Goal: Task Accomplishment & Management: Manage account settings

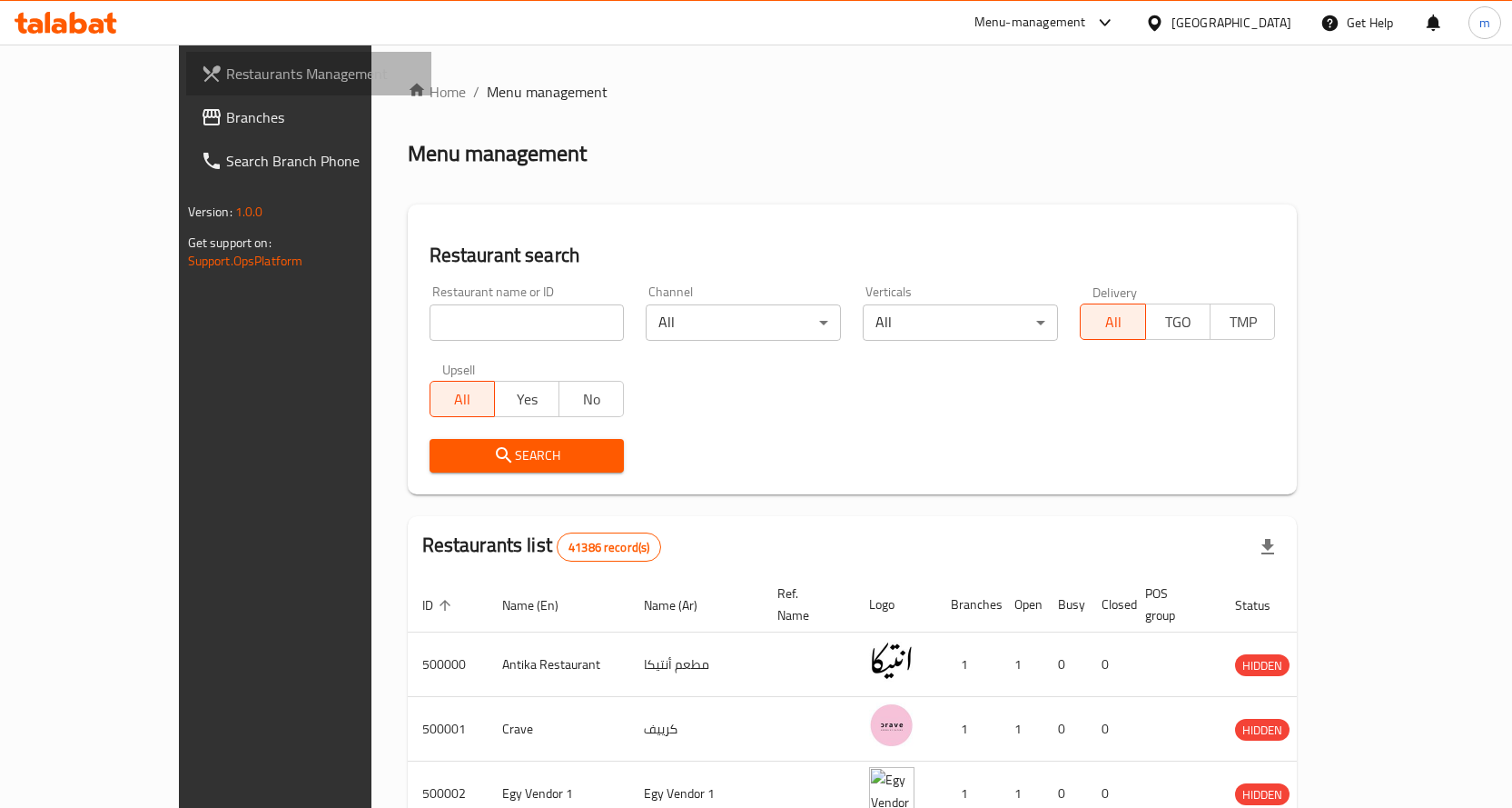
click at [226, 71] on span "Restaurants Management" at bounding box center [321, 73] width 191 height 21
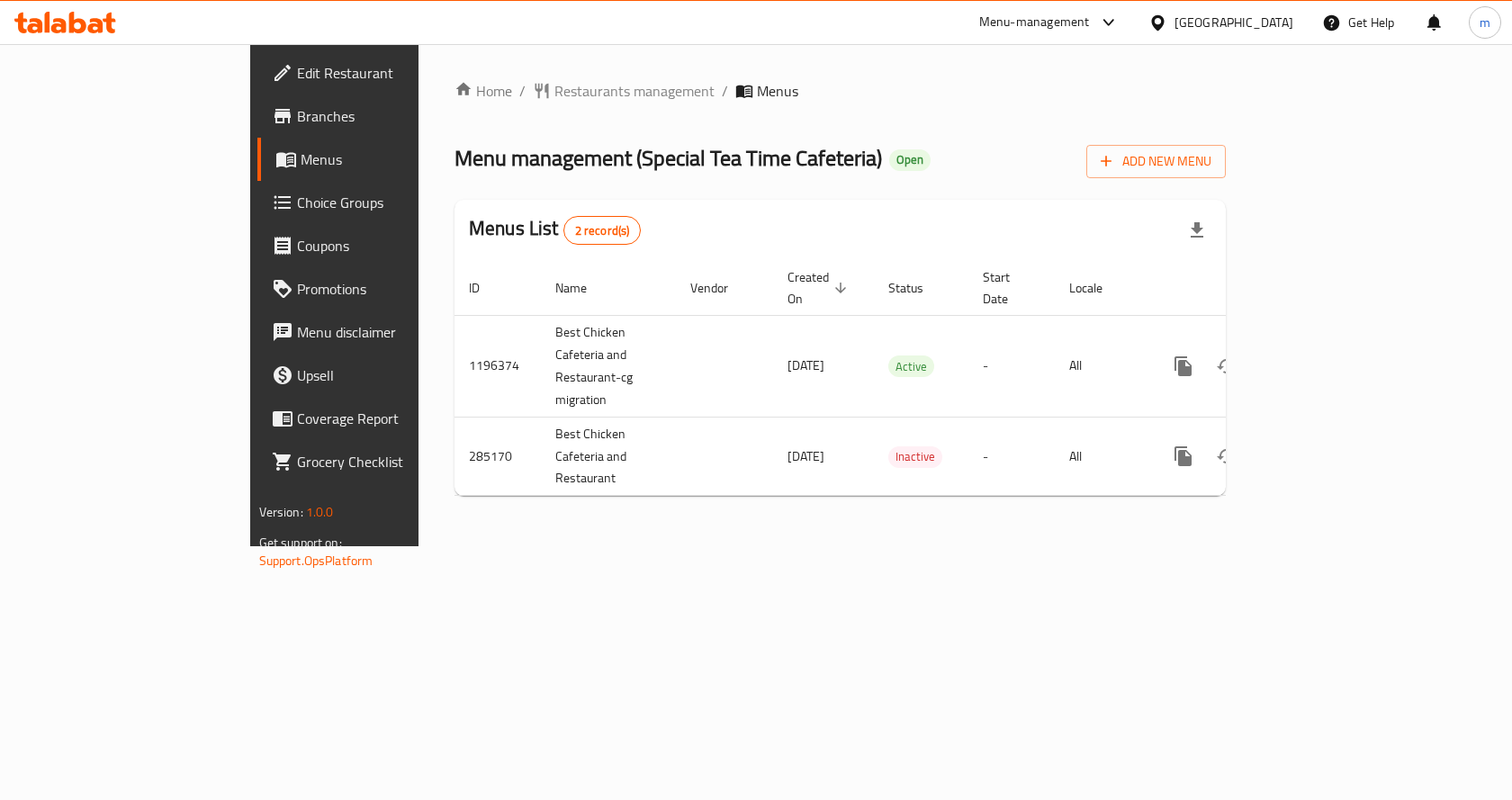
click at [258, 134] on link "Branches" at bounding box center [380, 115] width 246 height 43
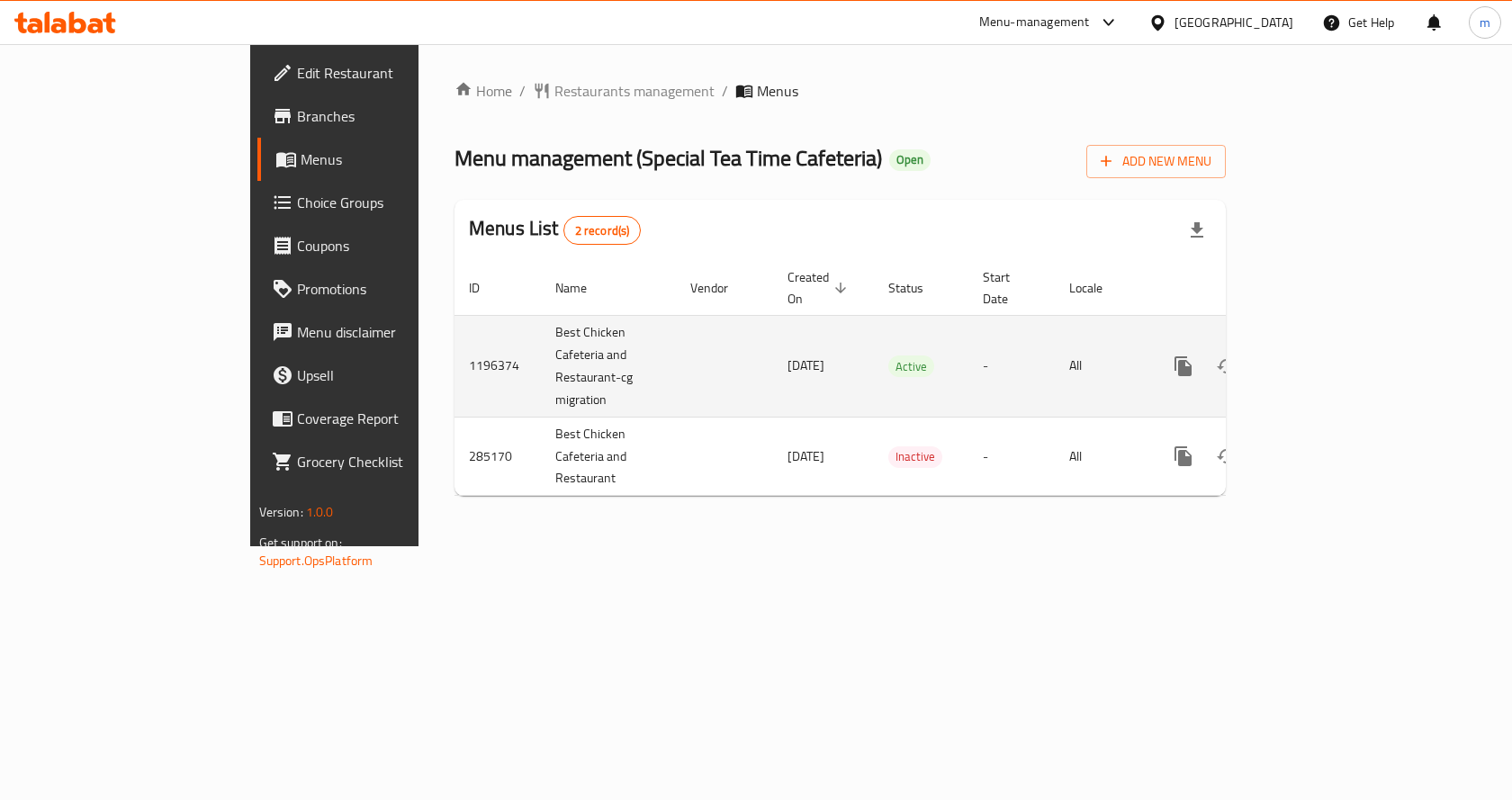
click at [1324, 355] on icon "enhanced table" at bounding box center [1312, 365] width 21 height 21
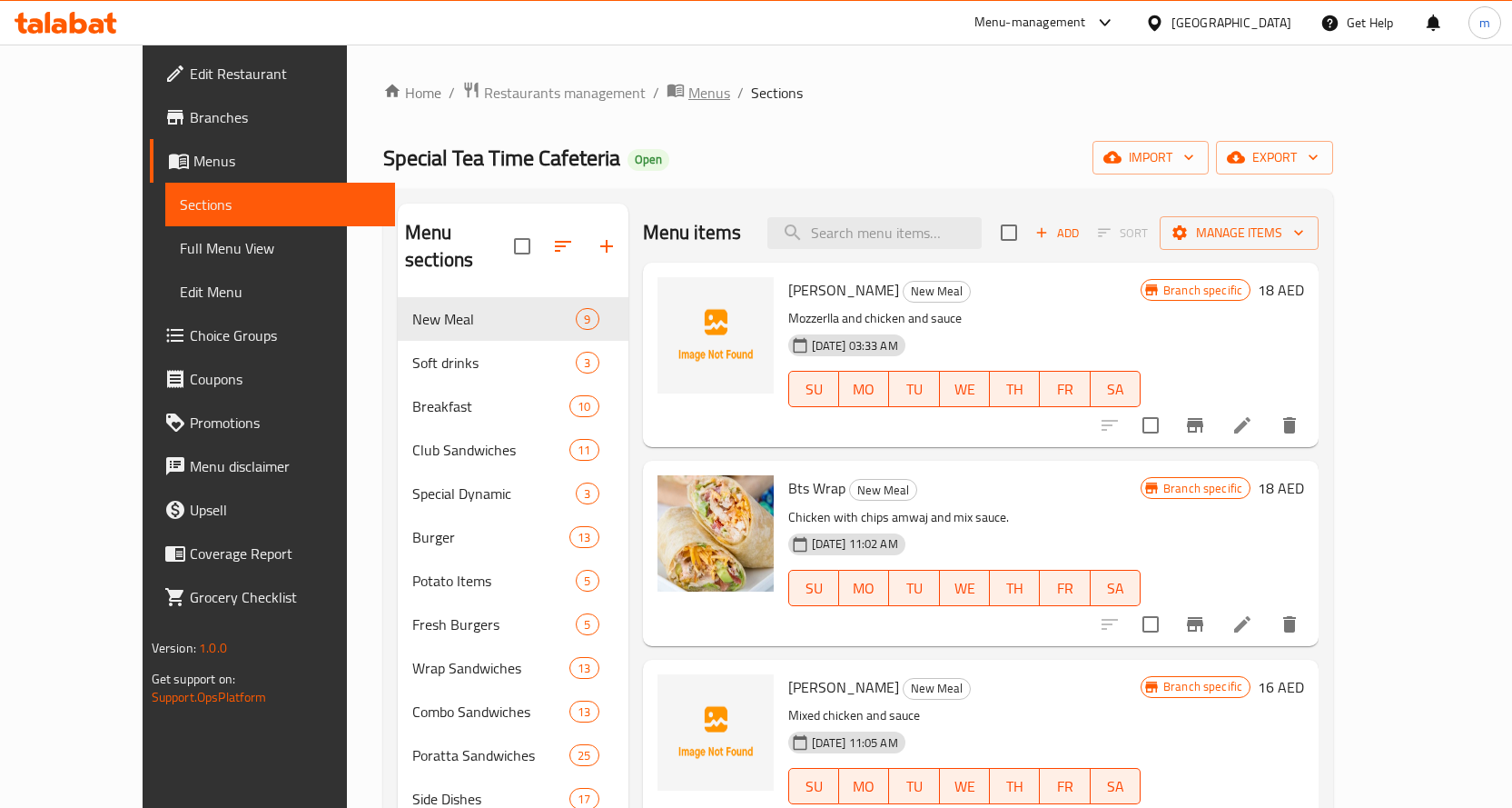
click at [688, 82] on span "Menus" at bounding box center [709, 92] width 42 height 21
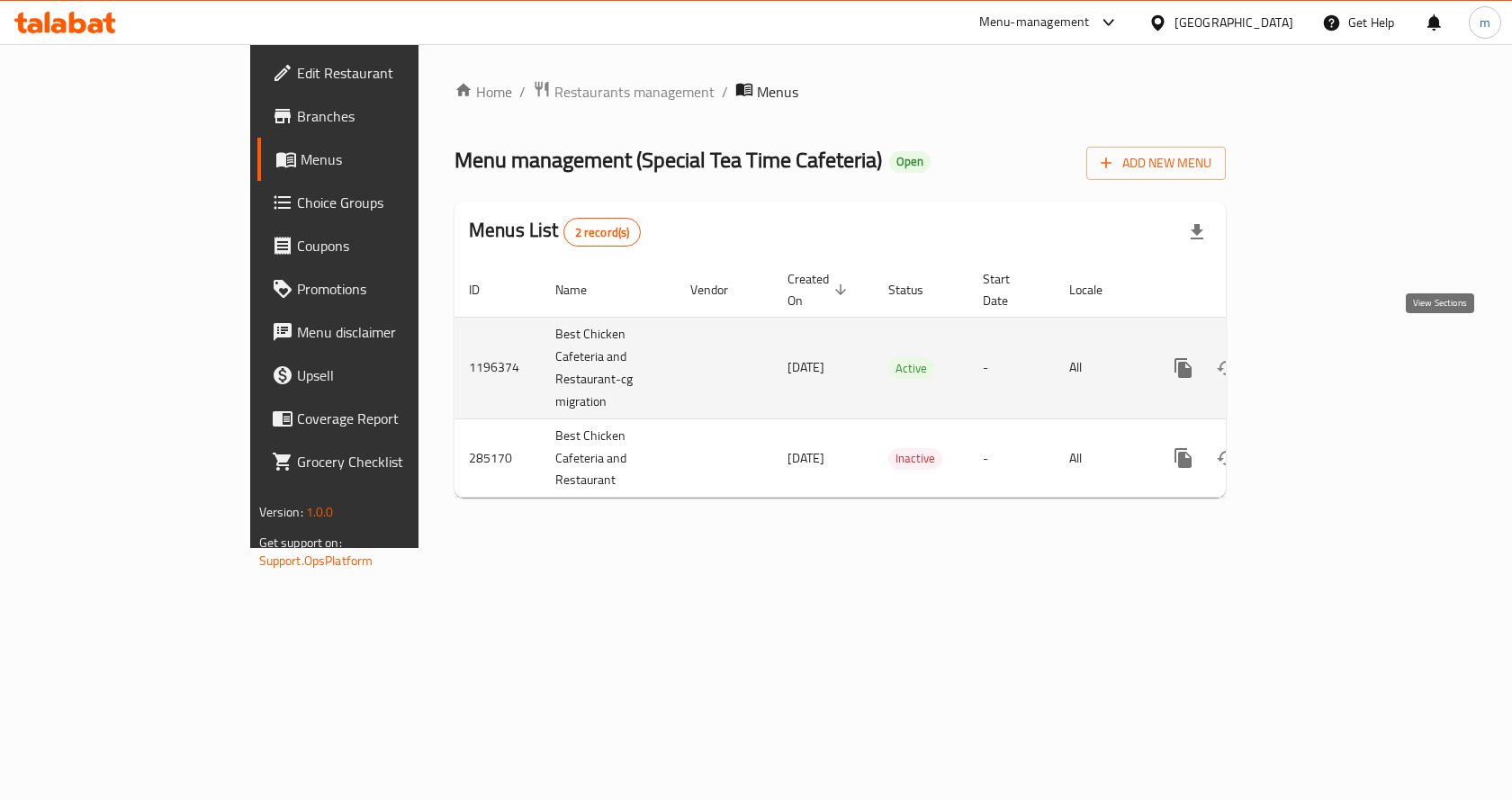
click at [1324, 357] on icon "enhanced table" at bounding box center [1312, 367] width 21 height 21
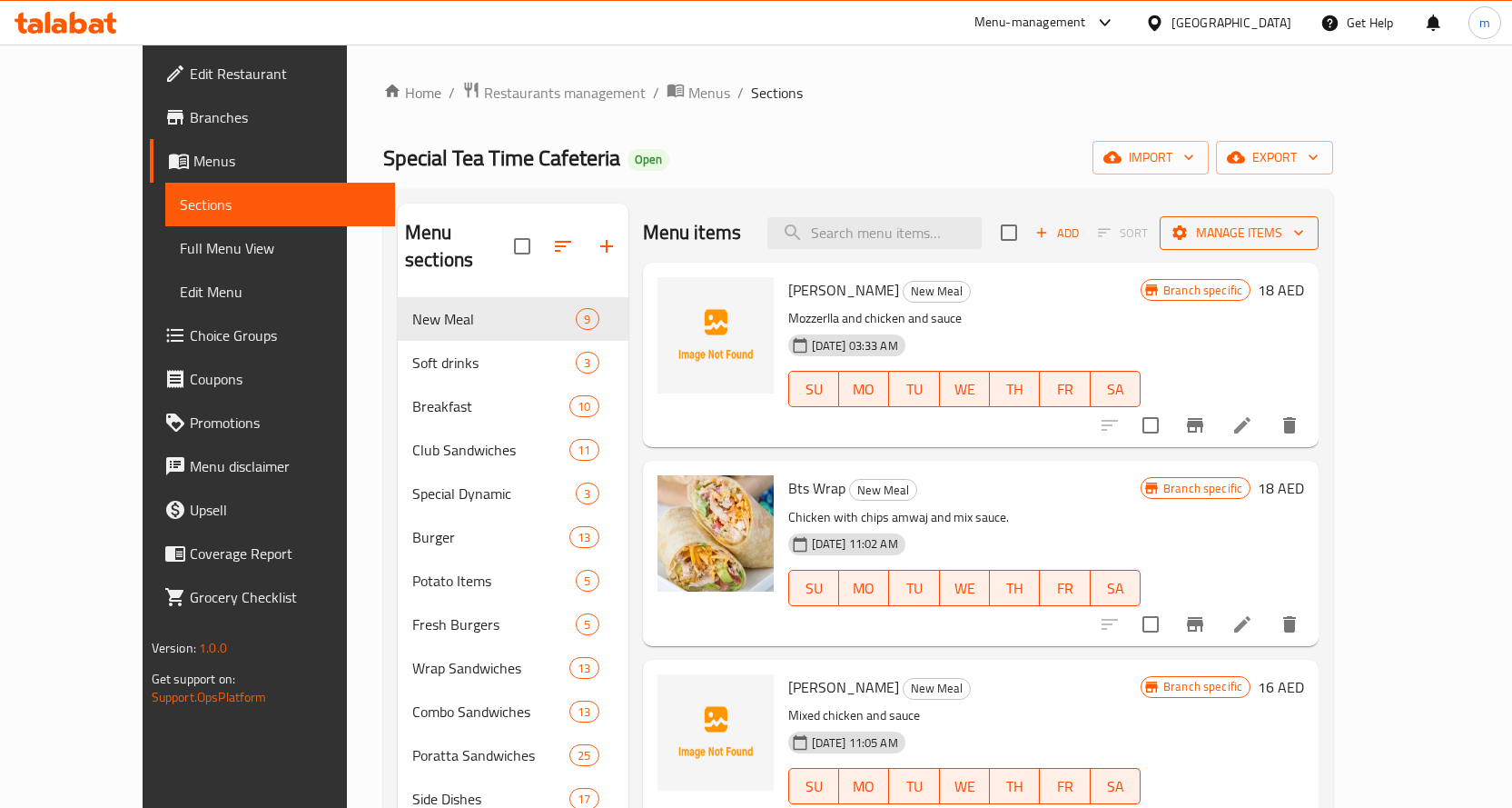
click at [1304, 229] on span "Manage items" at bounding box center [1238, 233] width 129 height 22
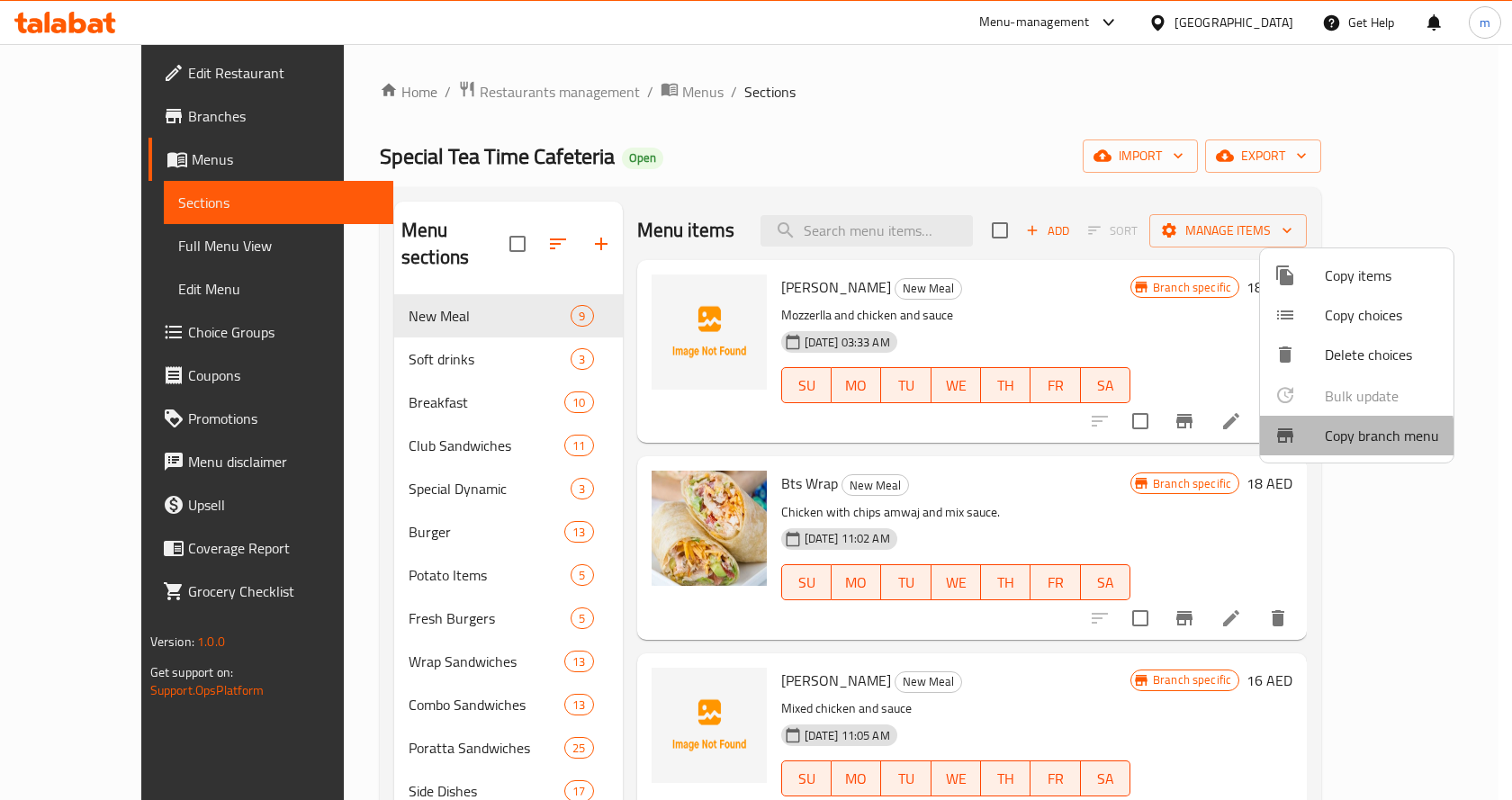
click at [1323, 441] on div at bounding box center [1299, 435] width 51 height 21
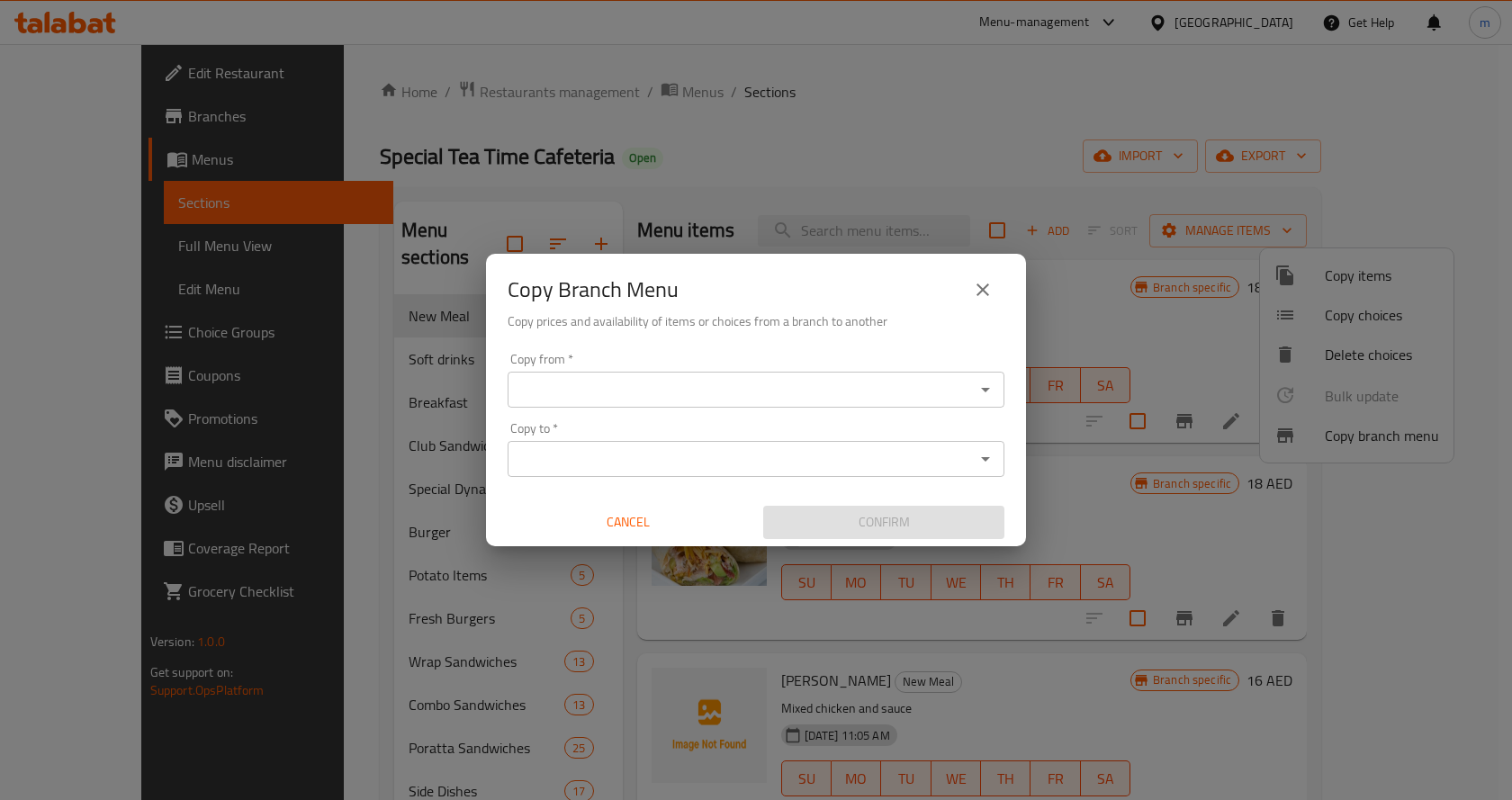
click at [966, 288] on button "close" at bounding box center [982, 289] width 43 height 43
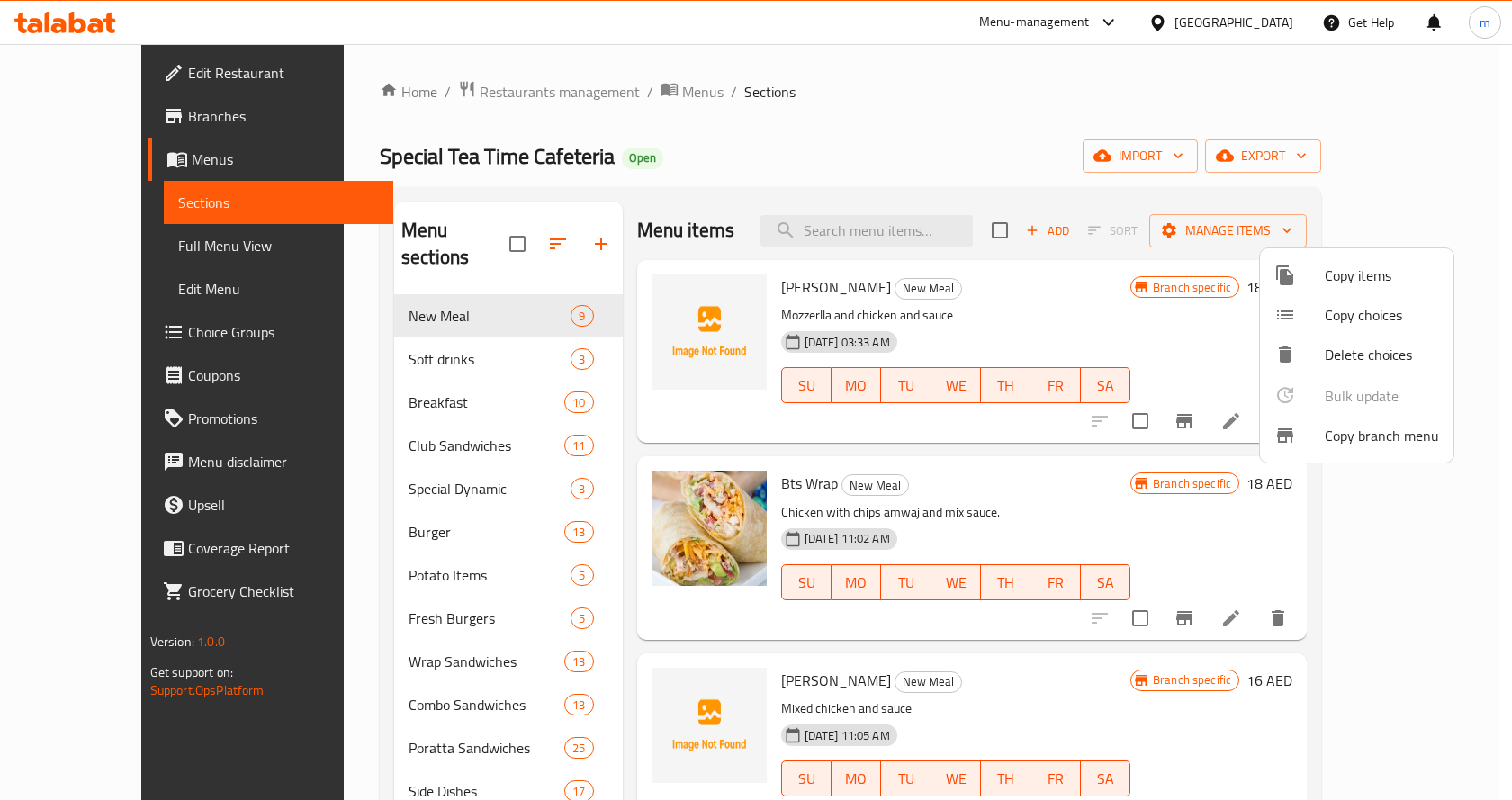
click at [81, 292] on div at bounding box center [756, 400] width 1512 height 800
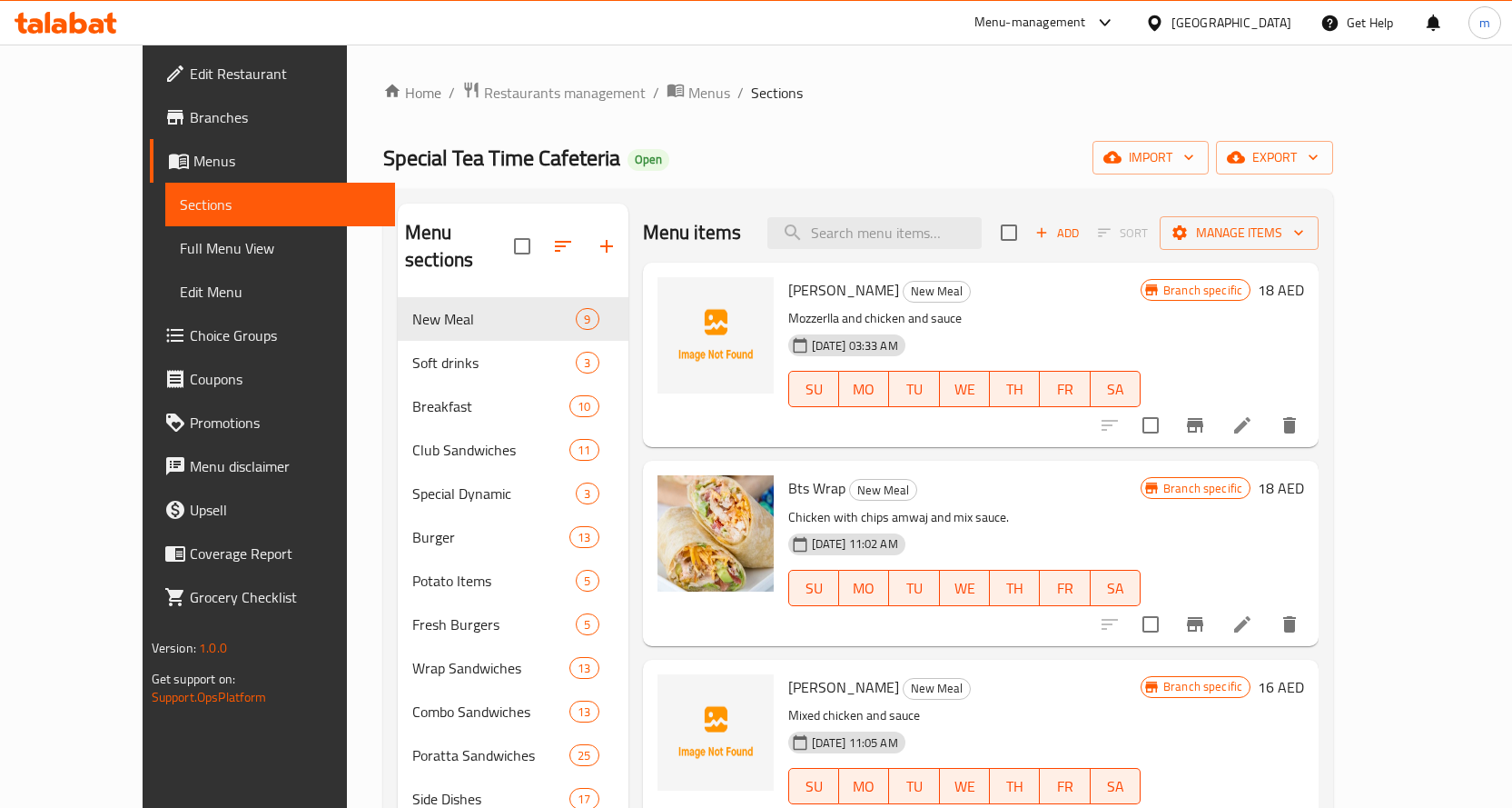
click at [821, 173] on div "Special Tea Time Cafeteria Open import export" at bounding box center [858, 157] width 950 height 34
click at [1304, 236] on span "Manage items" at bounding box center [1238, 233] width 129 height 22
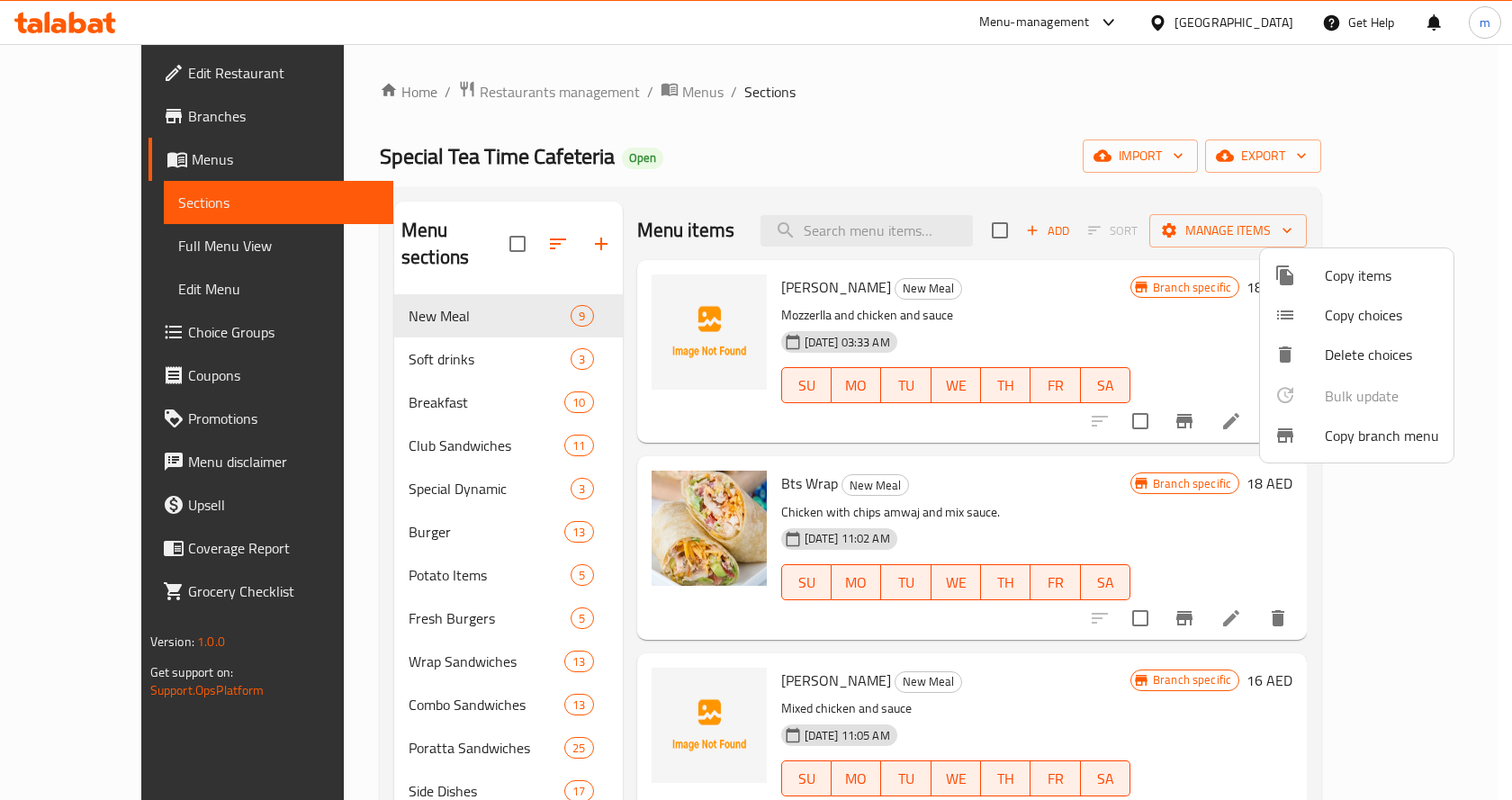
click at [1376, 438] on span "Copy branch menu" at bounding box center [1382, 435] width 114 height 21
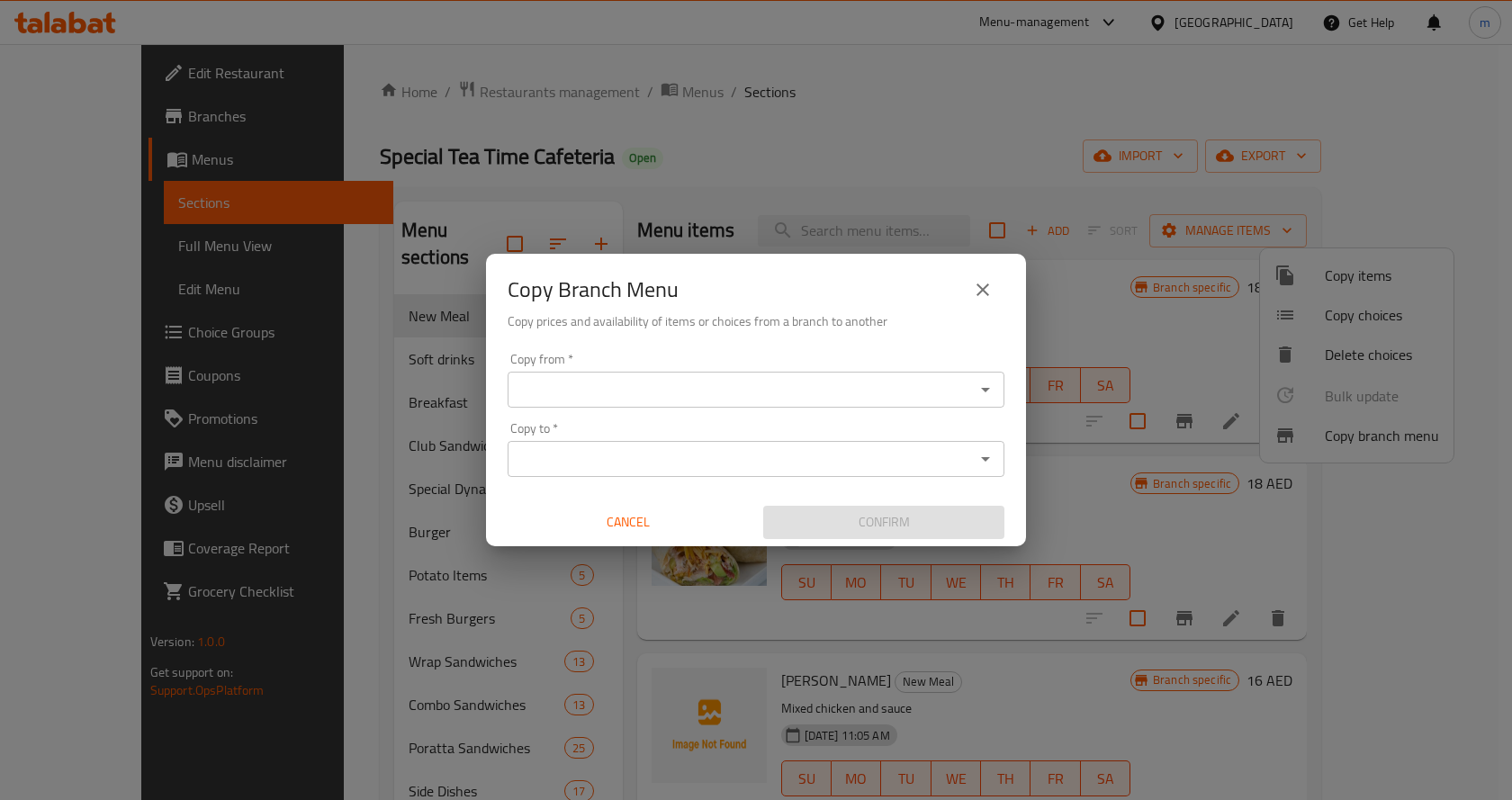
click at [961, 388] on input "Copy from   *" at bounding box center [741, 388] width 456 height 25
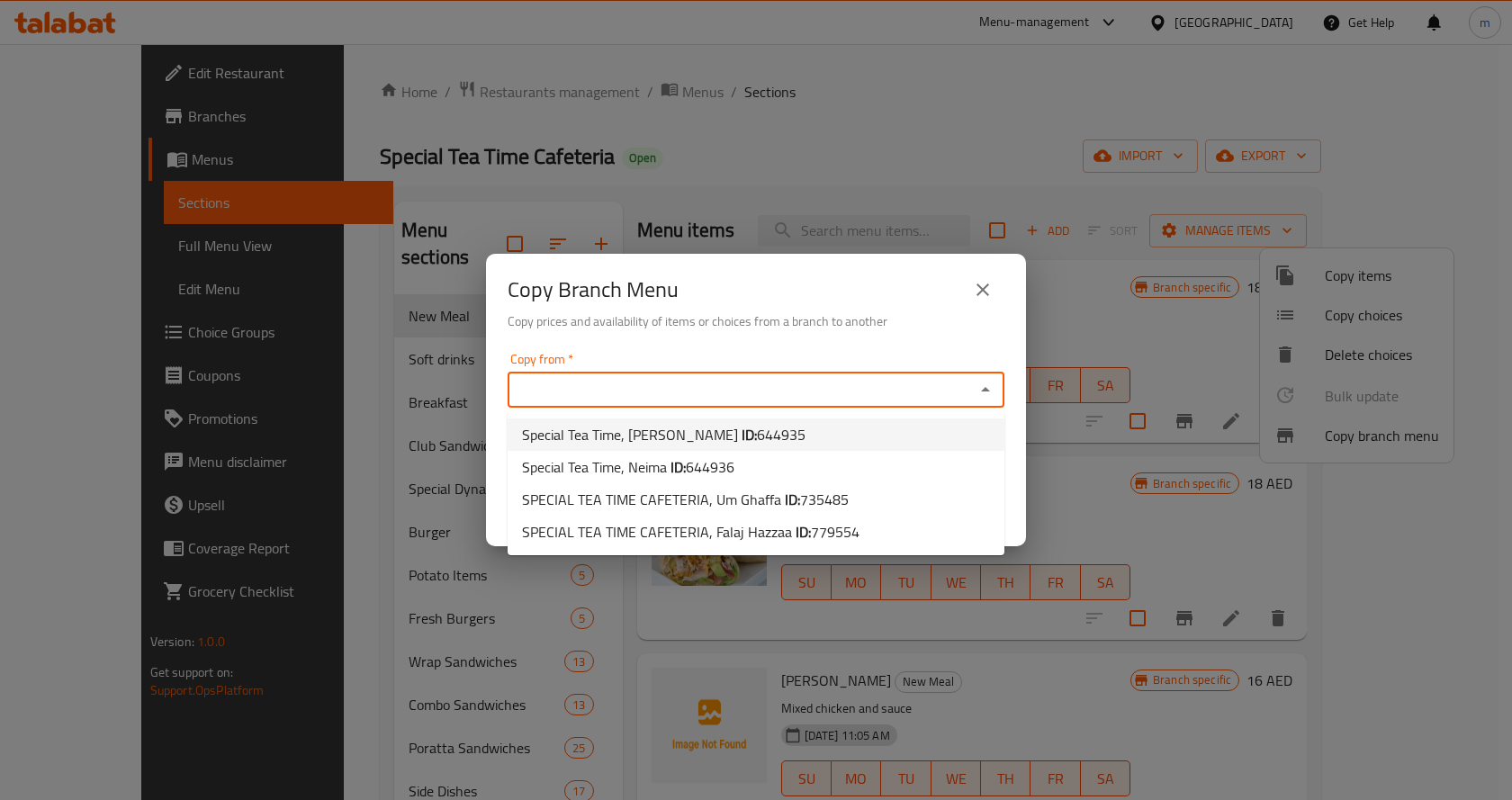
click at [757, 432] on span "644935" at bounding box center [781, 434] width 49 height 27
type input "Special Tea Time, [PERSON_NAME]"
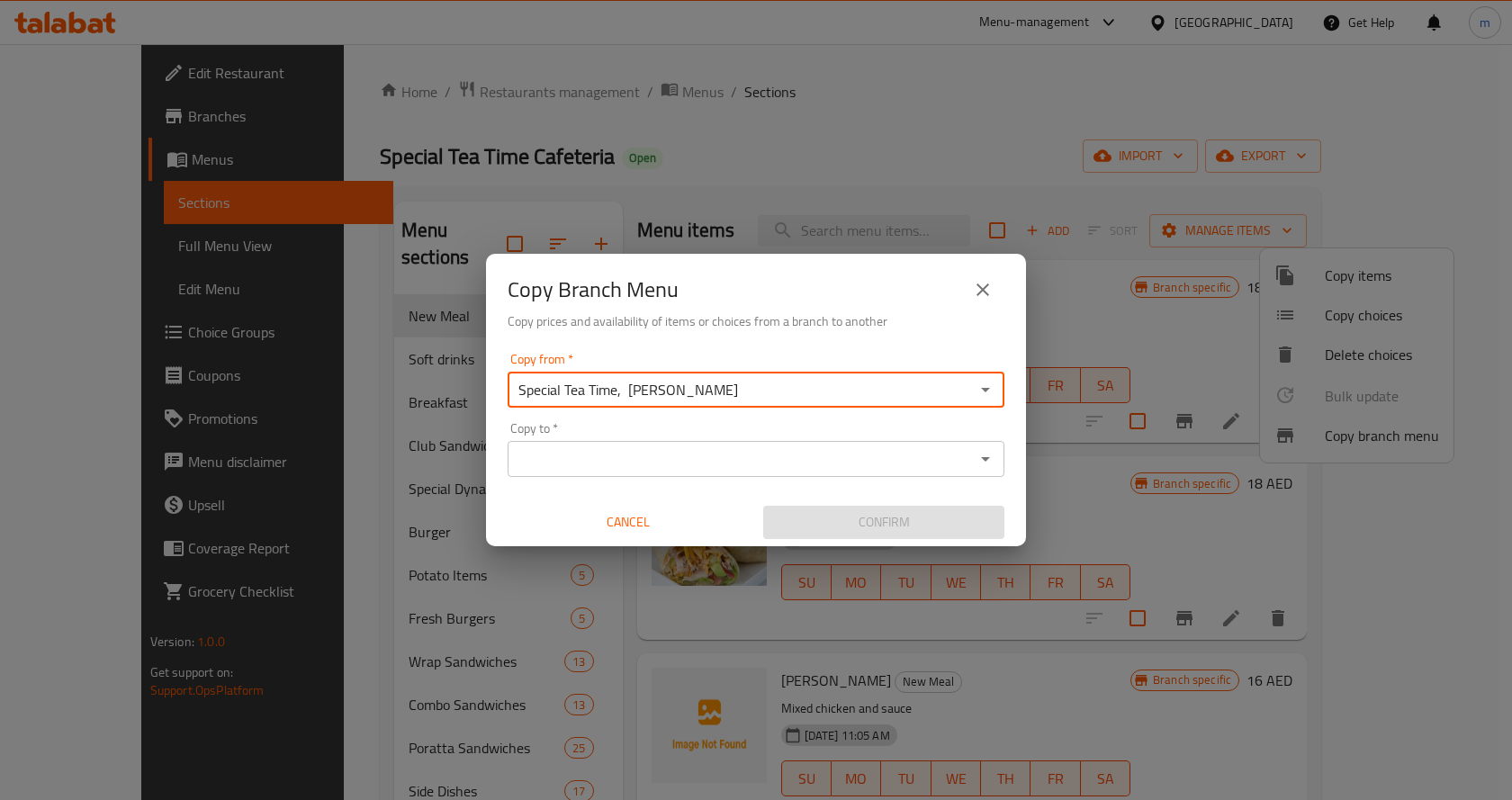
click at [682, 454] on input "Copy to   *" at bounding box center [741, 458] width 456 height 25
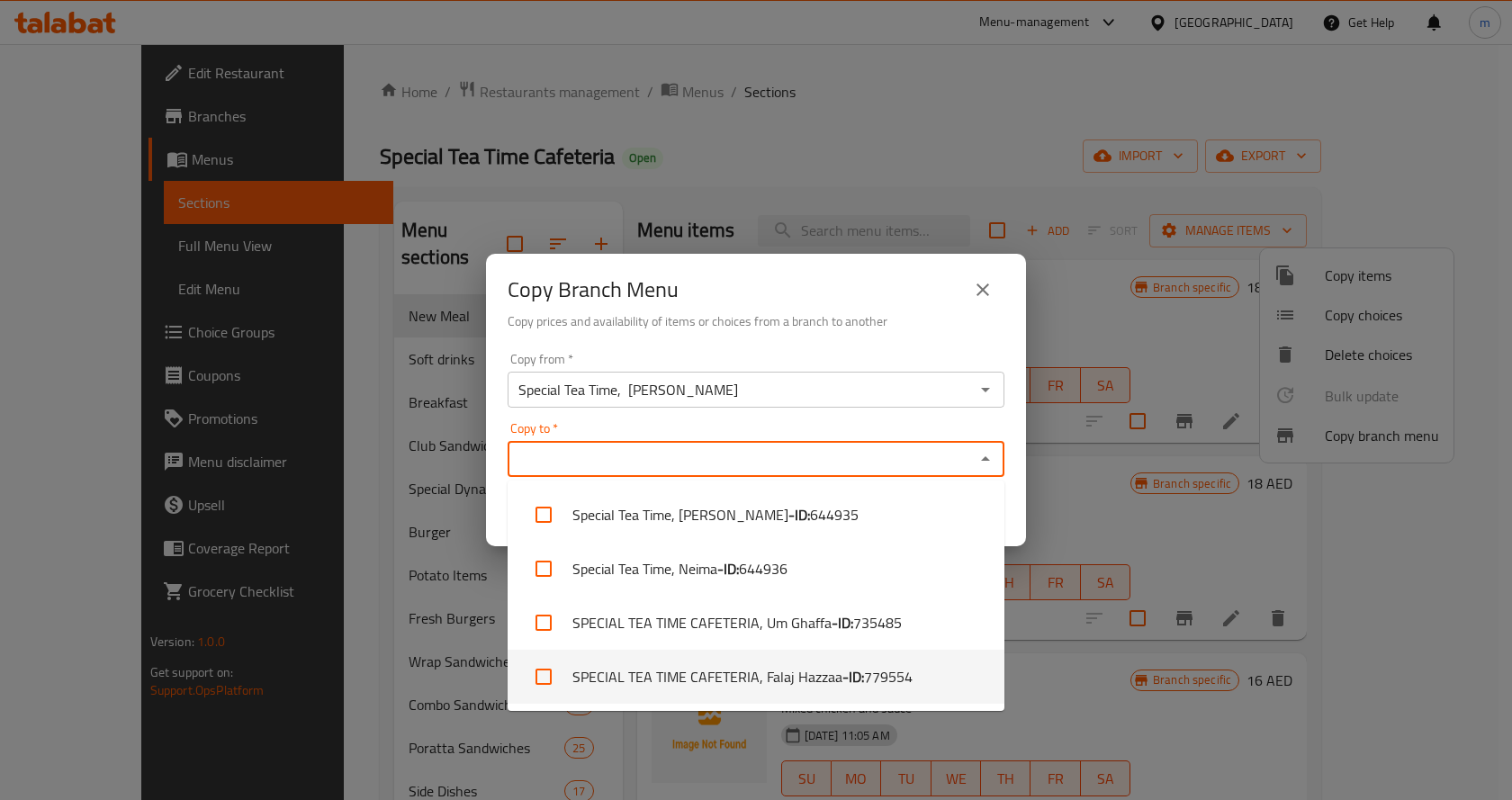
click at [763, 684] on li "SPECIAL TEA TIME CAFETERIA, Falaj Hazzaa - ID: 779554" at bounding box center [756, 676] width 497 height 54
checkbox input "true"
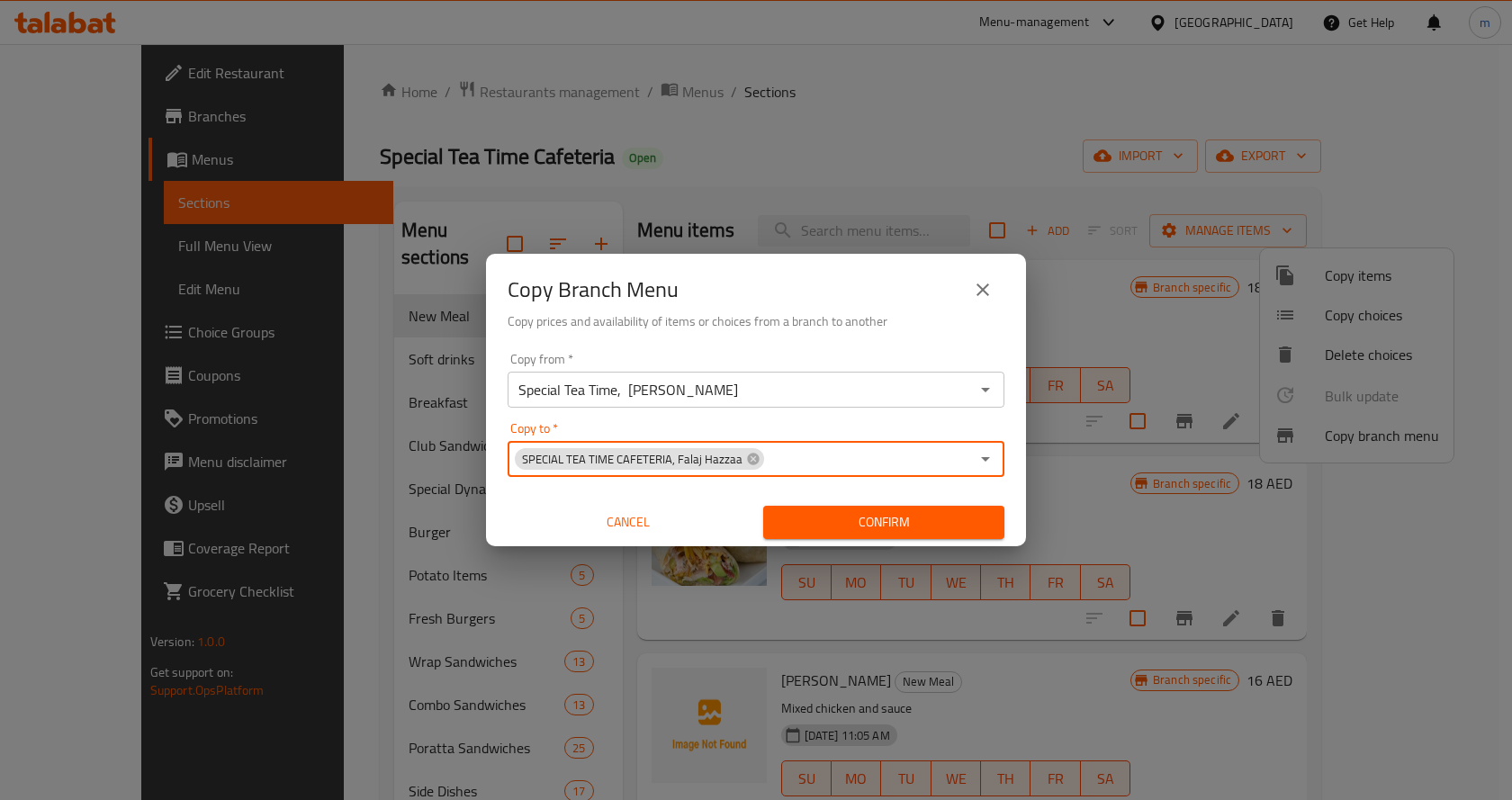
click at [941, 456] on input "Copy to   *" at bounding box center [867, 458] width 203 height 25
click at [894, 513] on span "Confirm" at bounding box center [883, 522] width 212 height 22
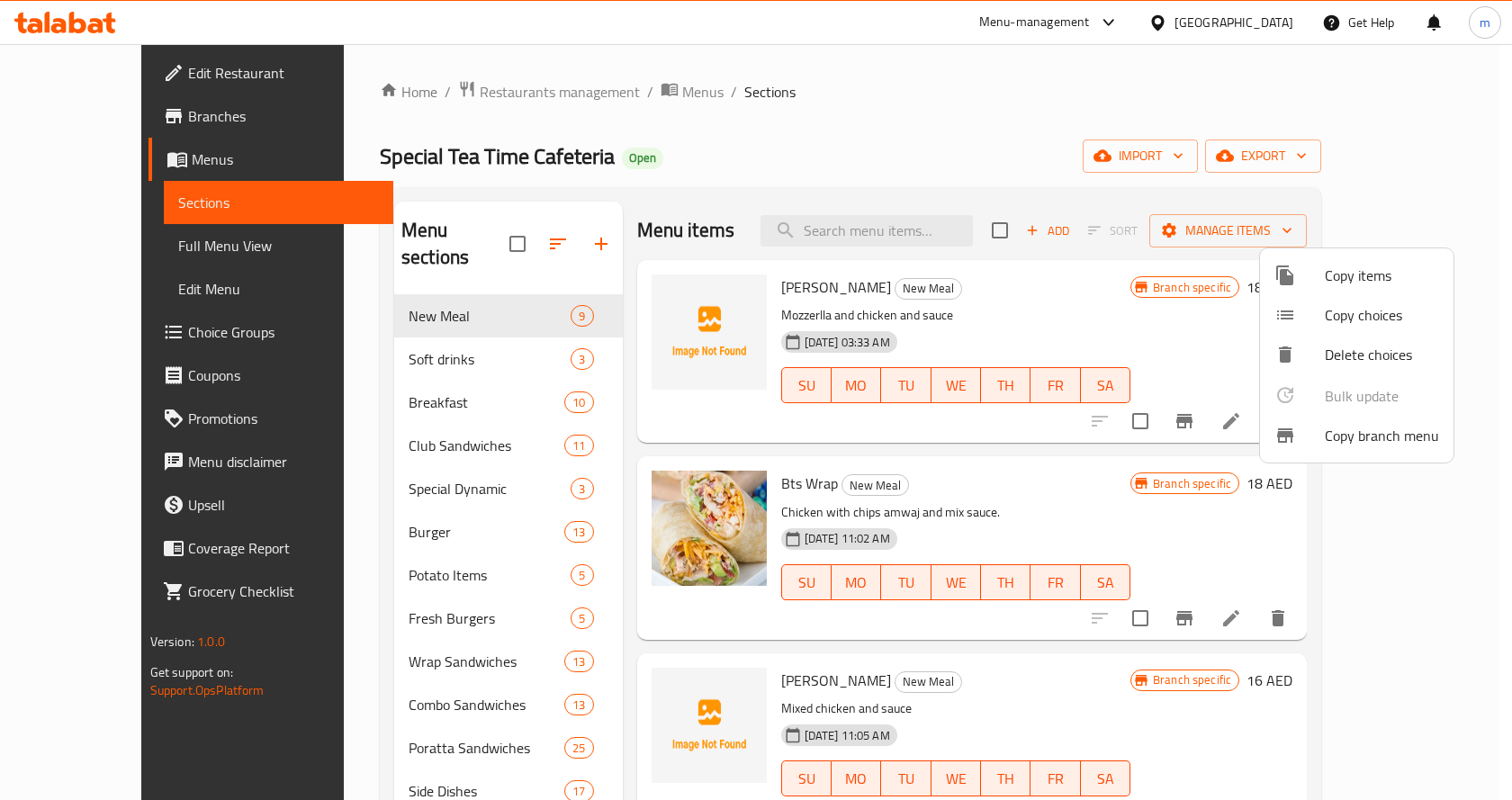
drag, startPoint x: 95, startPoint y: 113, endPoint x: 93, endPoint y: 143, distance: 30.1
click at [95, 113] on div at bounding box center [756, 400] width 1512 height 800
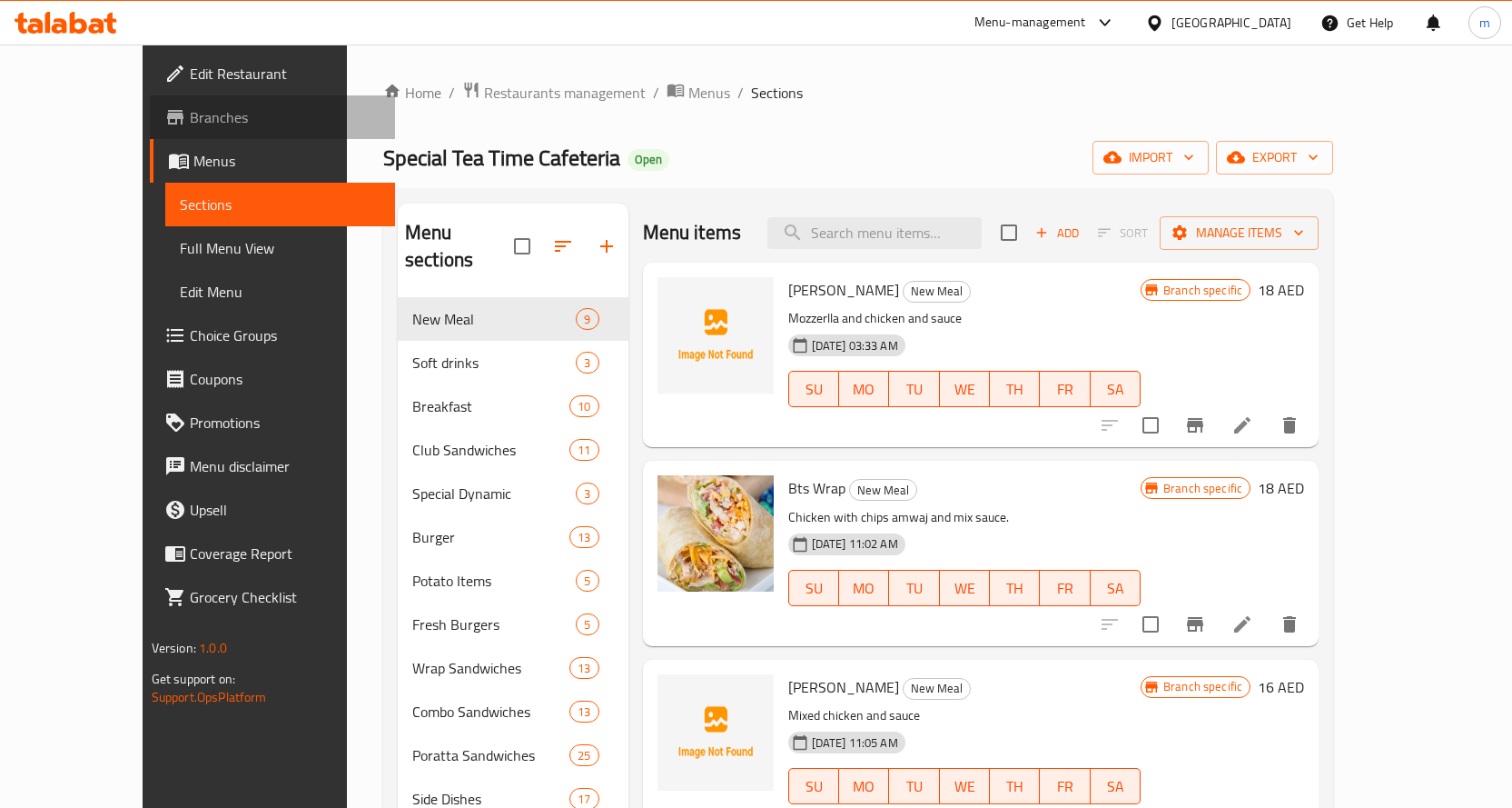
click at [150, 99] on link "Branches" at bounding box center [272, 116] width 245 height 44
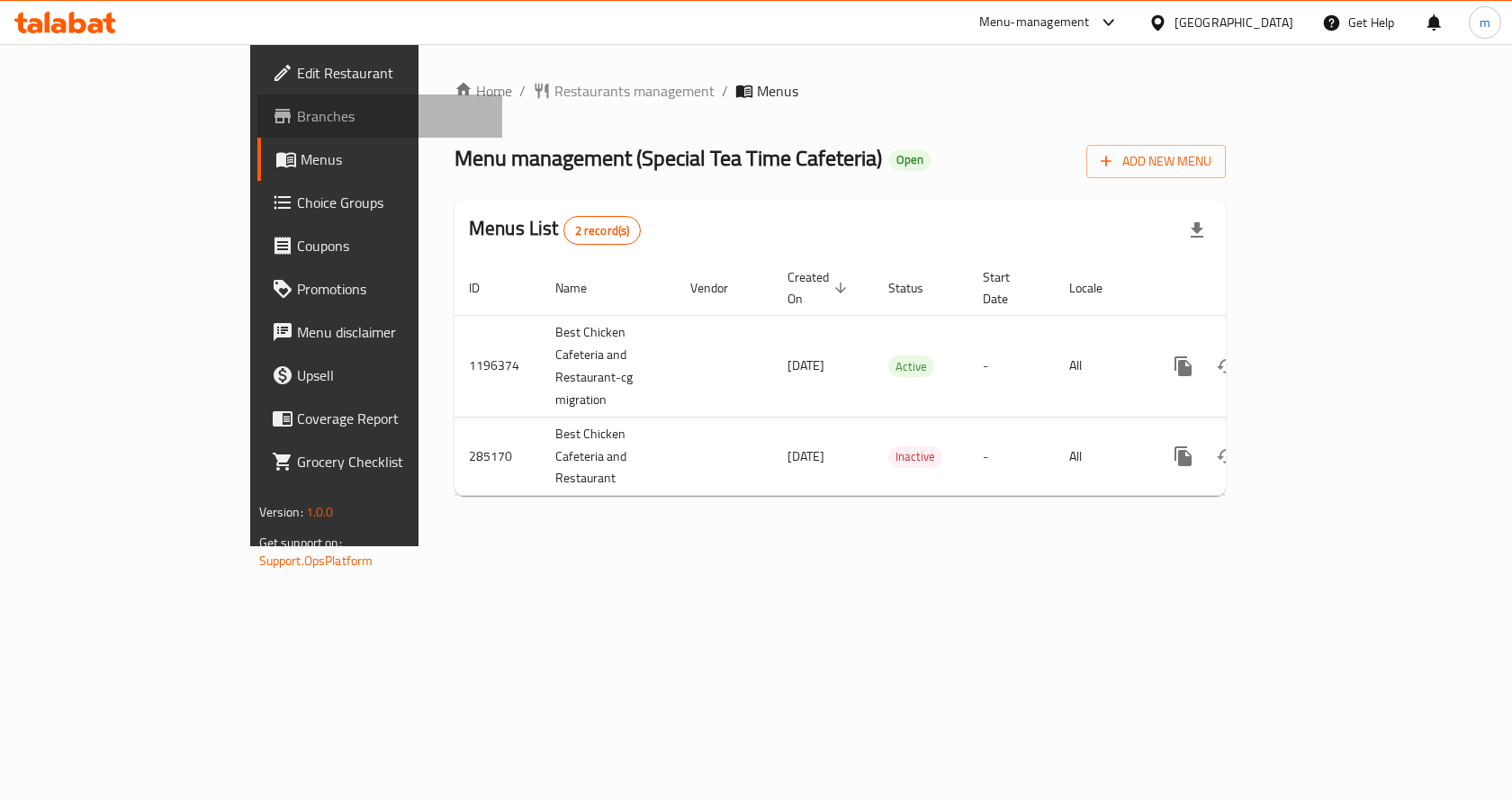
click at [297, 112] on span "Branches" at bounding box center [393, 115] width 192 height 21
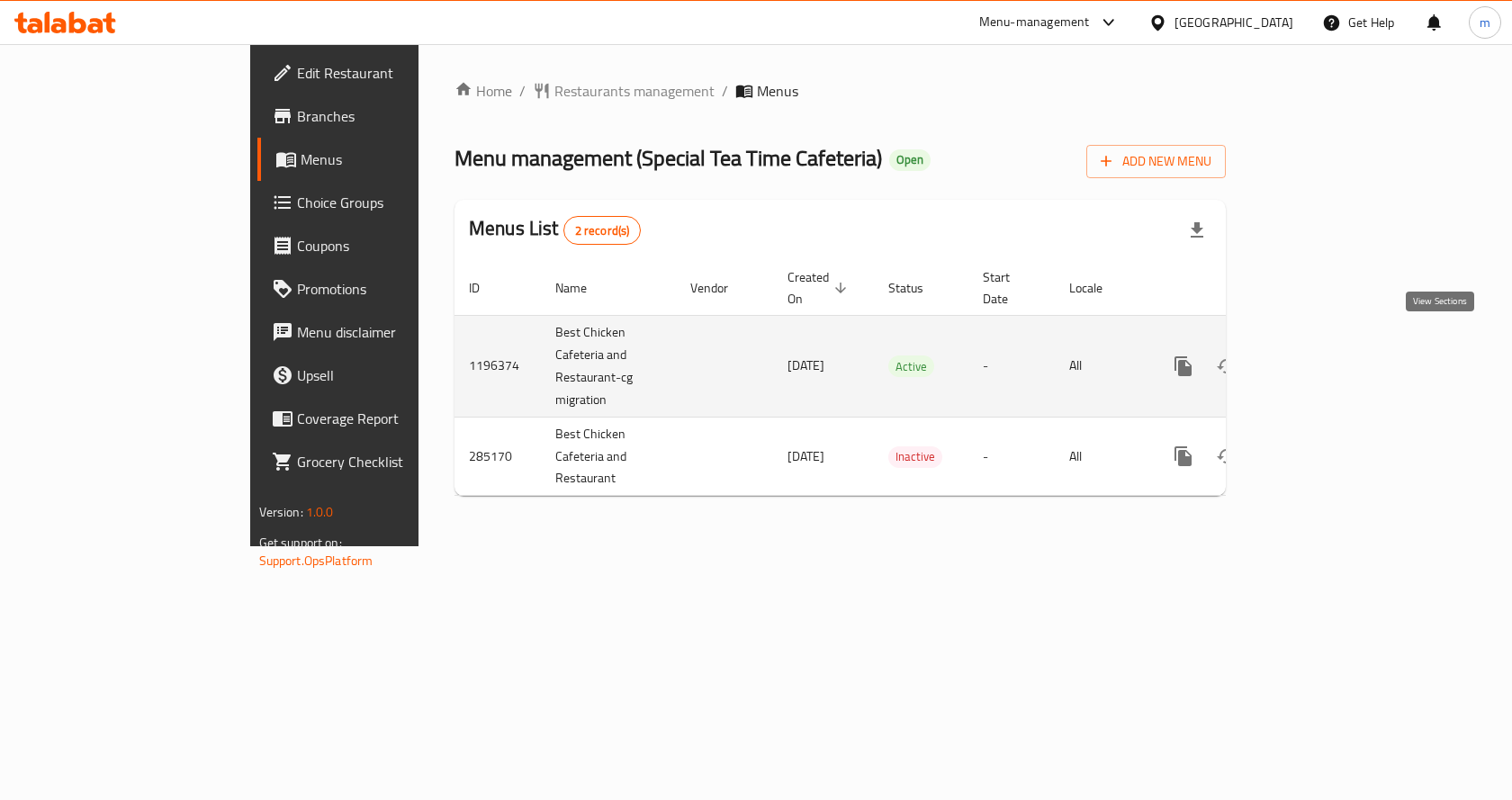
click at [1321, 358] on icon "enhanced table" at bounding box center [1313, 366] width 17 height 17
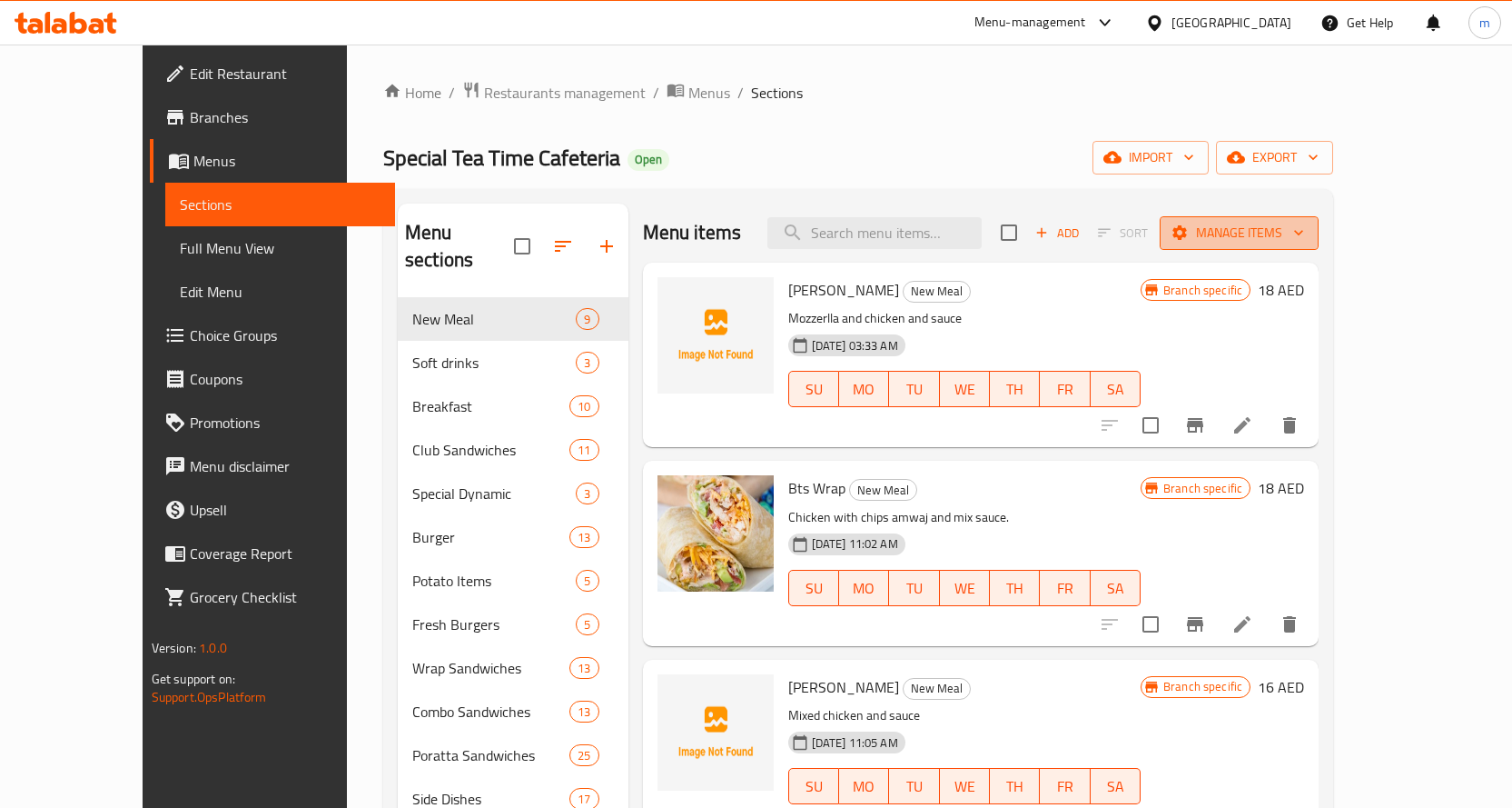
click at [1318, 247] on button "Manage items" at bounding box center [1239, 233] width 159 height 34
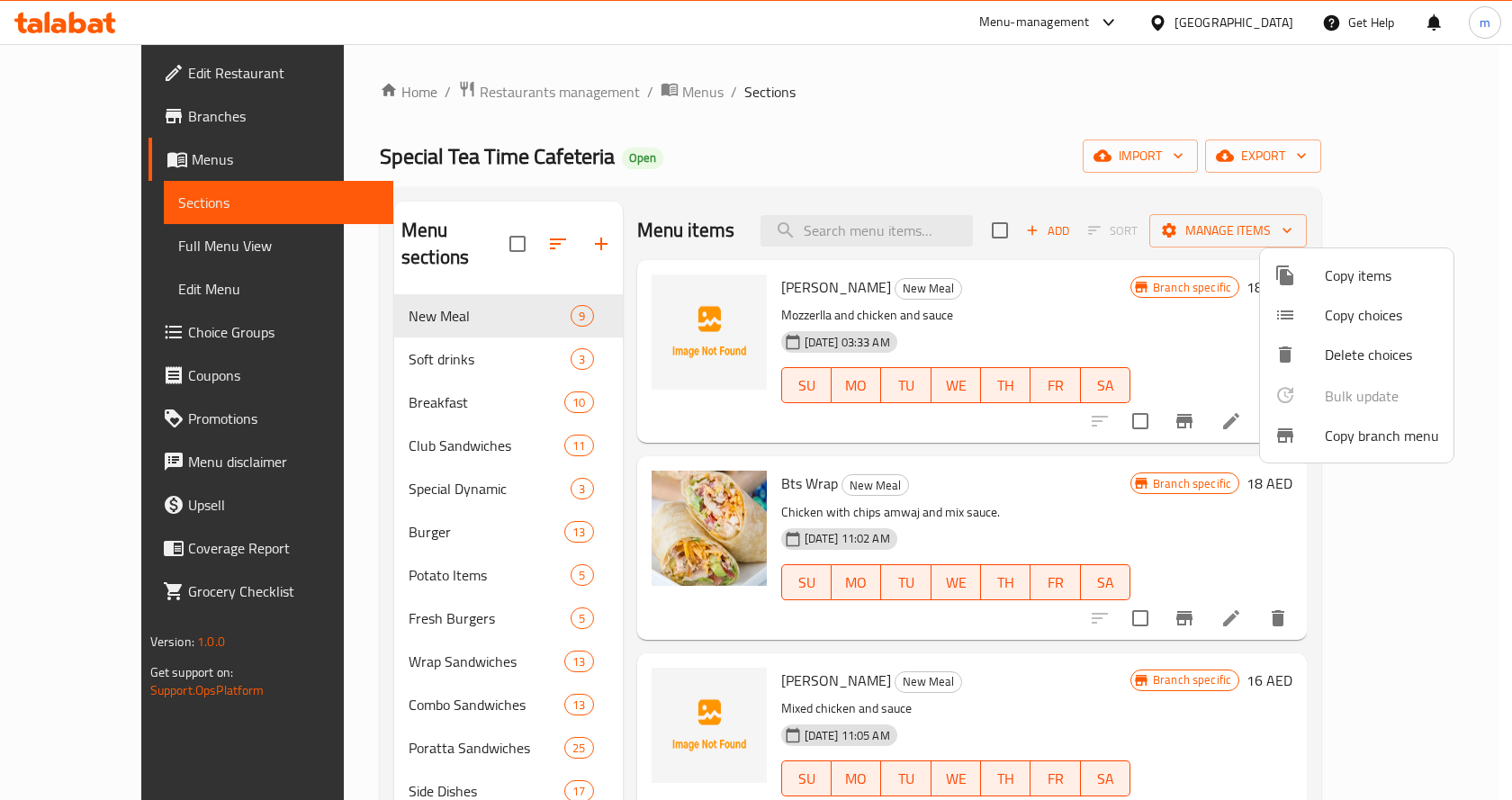
click at [713, 151] on div at bounding box center [756, 400] width 1512 height 800
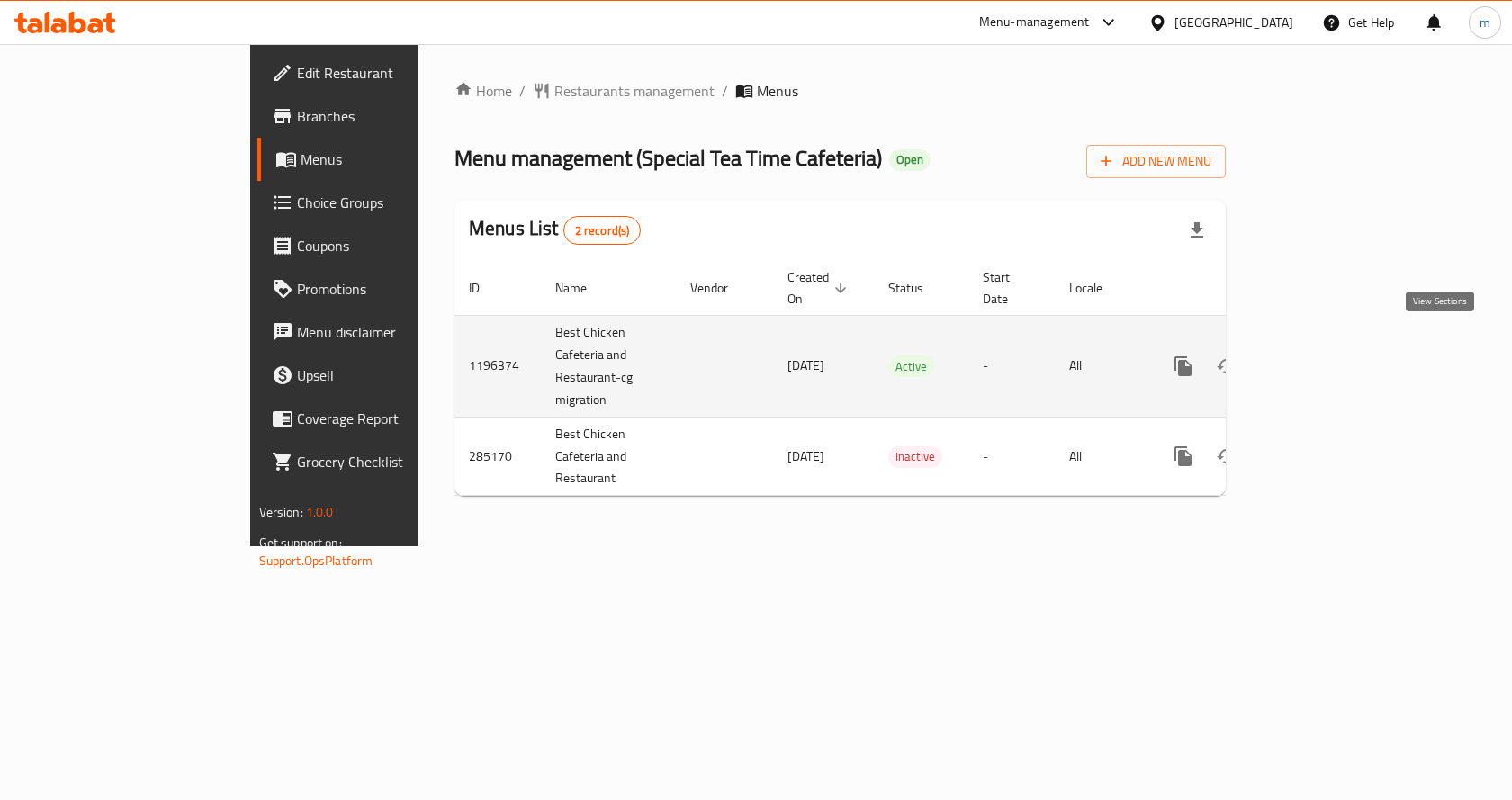
click at [1324, 355] on icon "enhanced table" at bounding box center [1312, 365] width 21 height 21
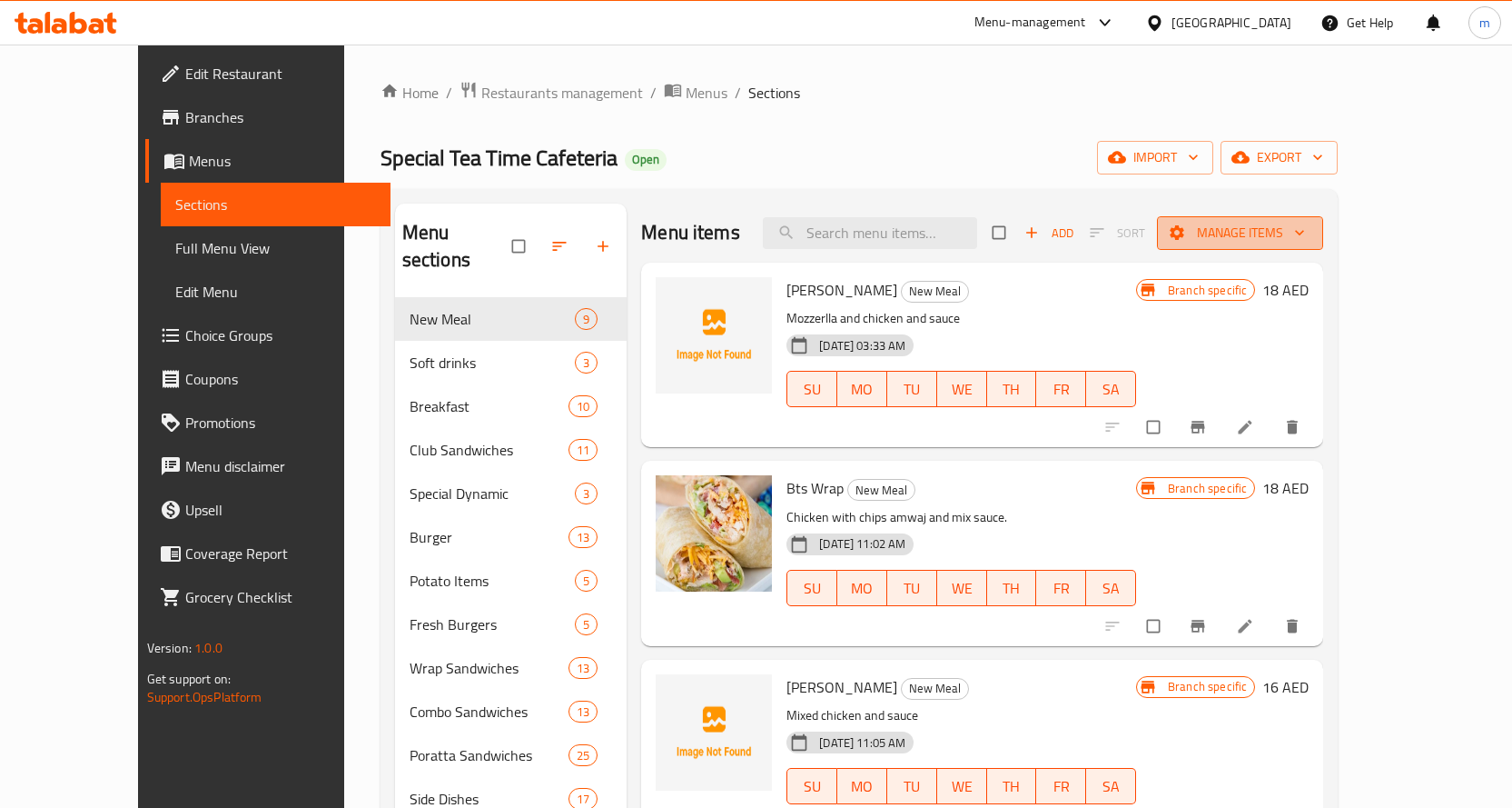
click at [1309, 240] on span "Manage items" at bounding box center [1239, 233] width 137 height 22
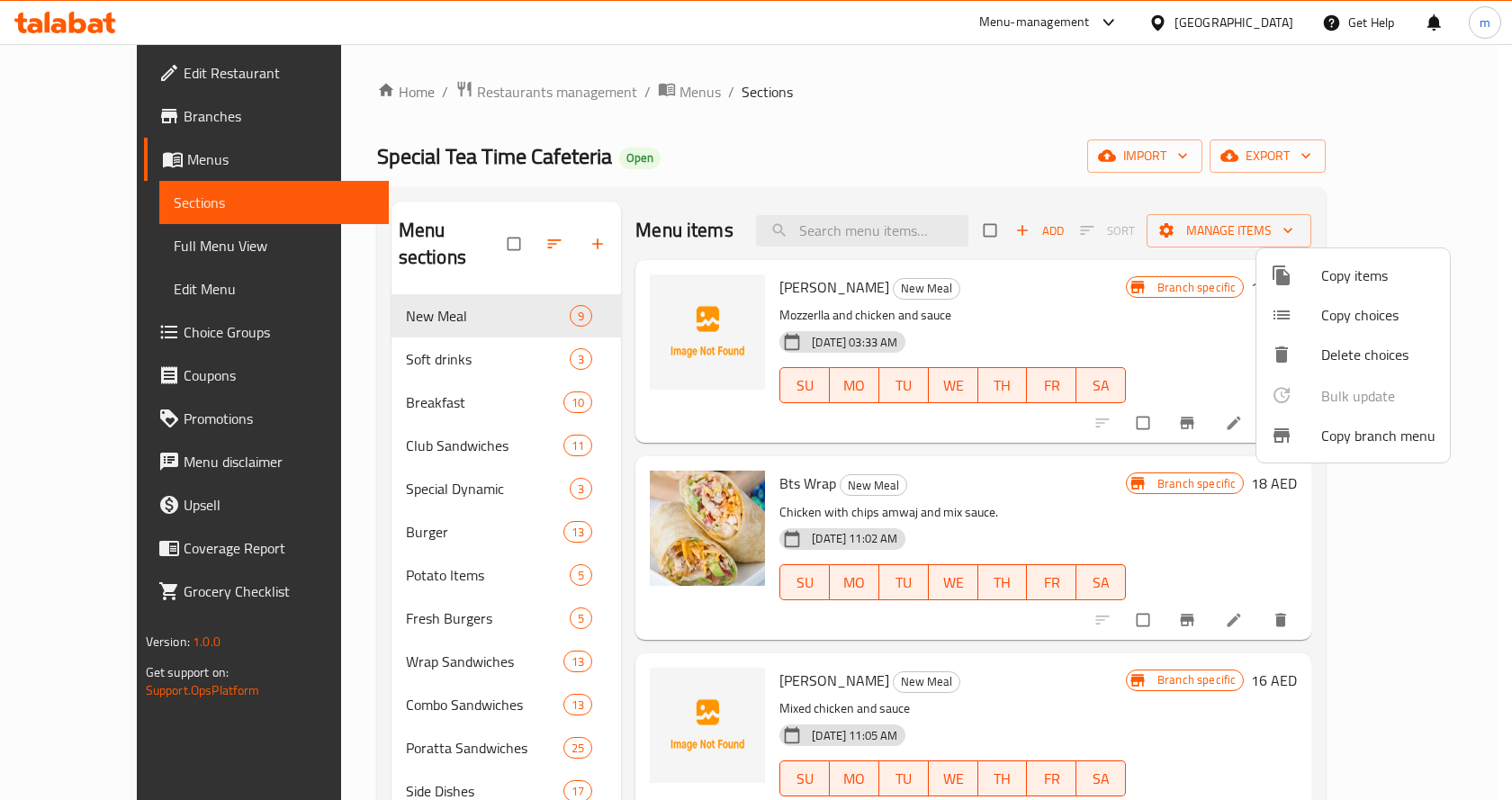
click at [1373, 446] on span "Copy branch menu" at bounding box center [1378, 435] width 114 height 21
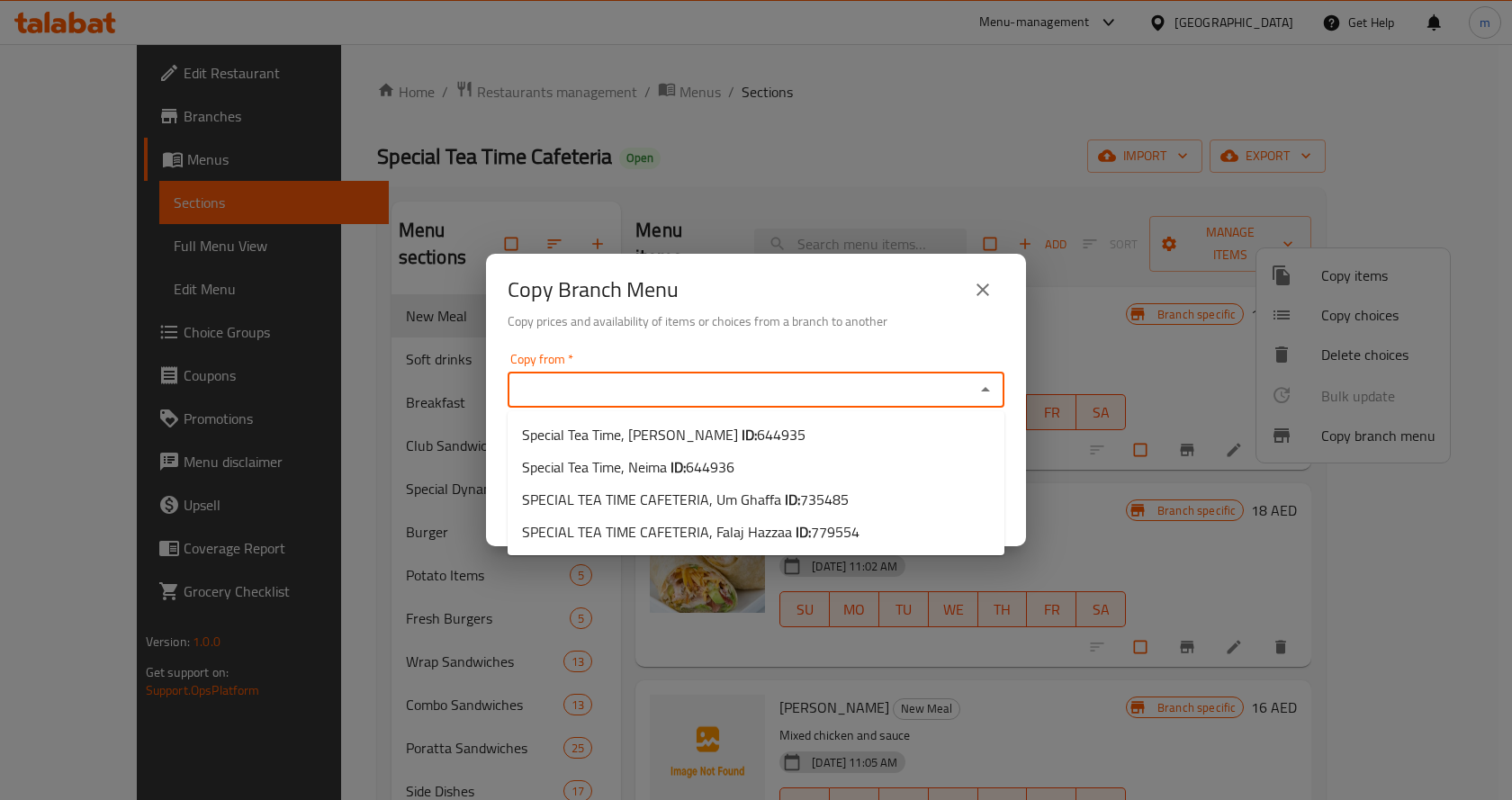
click at [635, 393] on input "Copy from   *" at bounding box center [741, 388] width 456 height 25
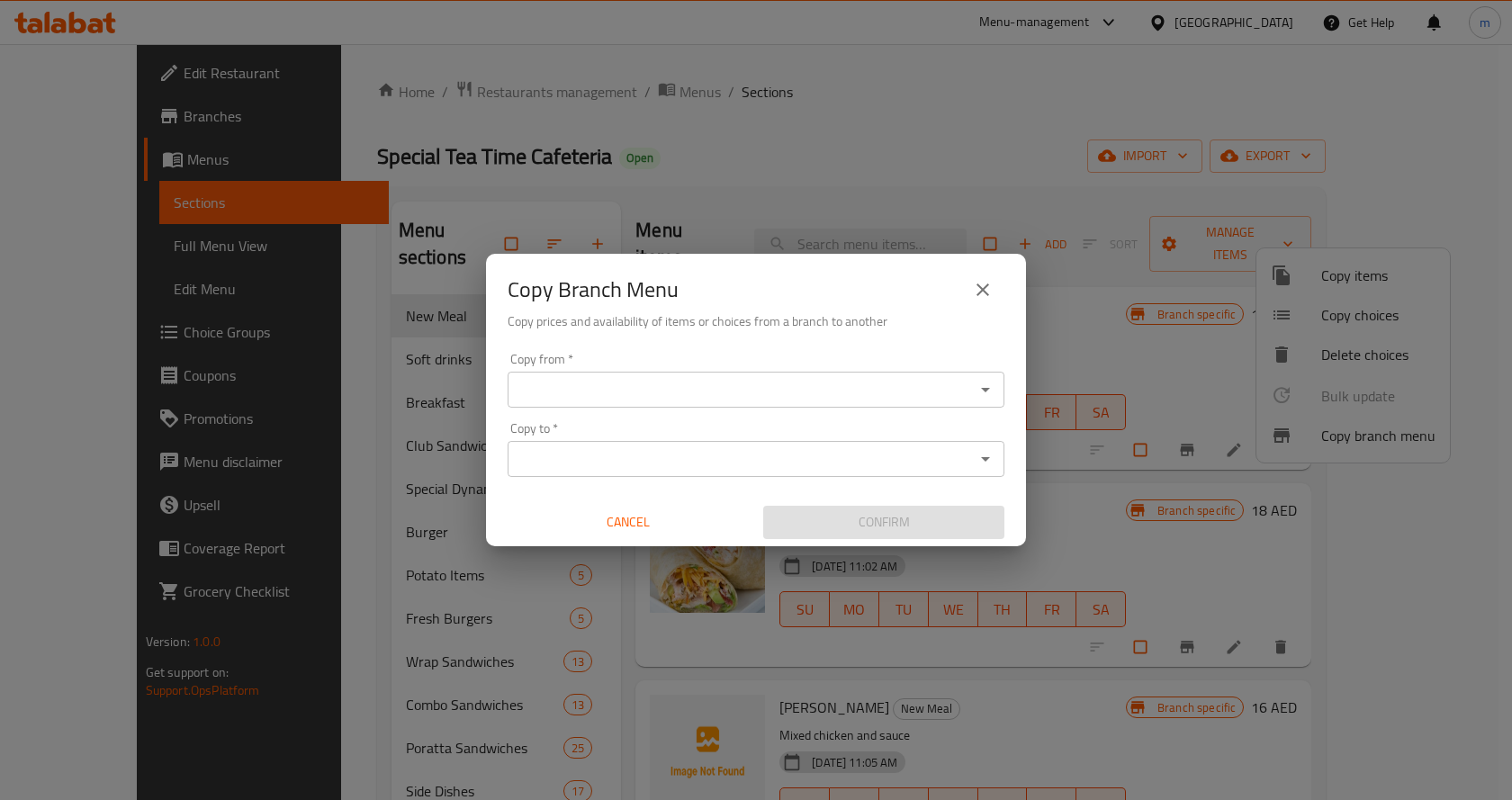
click at [644, 388] on input "Copy from   *" at bounding box center [741, 388] width 456 height 25
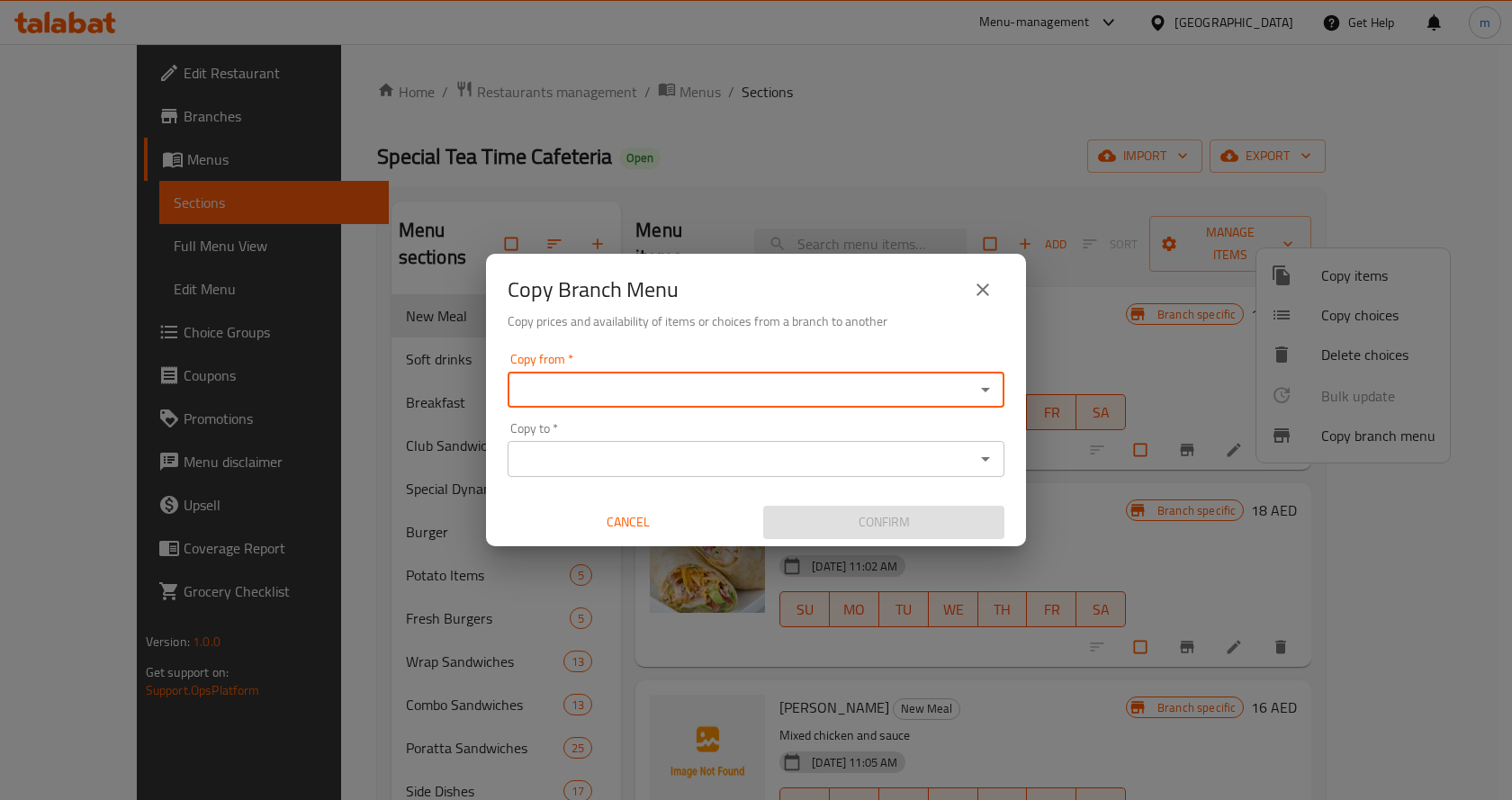
drag, startPoint x: 644, startPoint y: 388, endPoint x: 538, endPoint y: 380, distance: 106.3
click at [538, 380] on input "Copy from   *" at bounding box center [741, 388] width 456 height 25
paste input "644935"
type input "644935"
drag, startPoint x: 617, startPoint y: 377, endPoint x: 501, endPoint y: 388, distance: 116.5
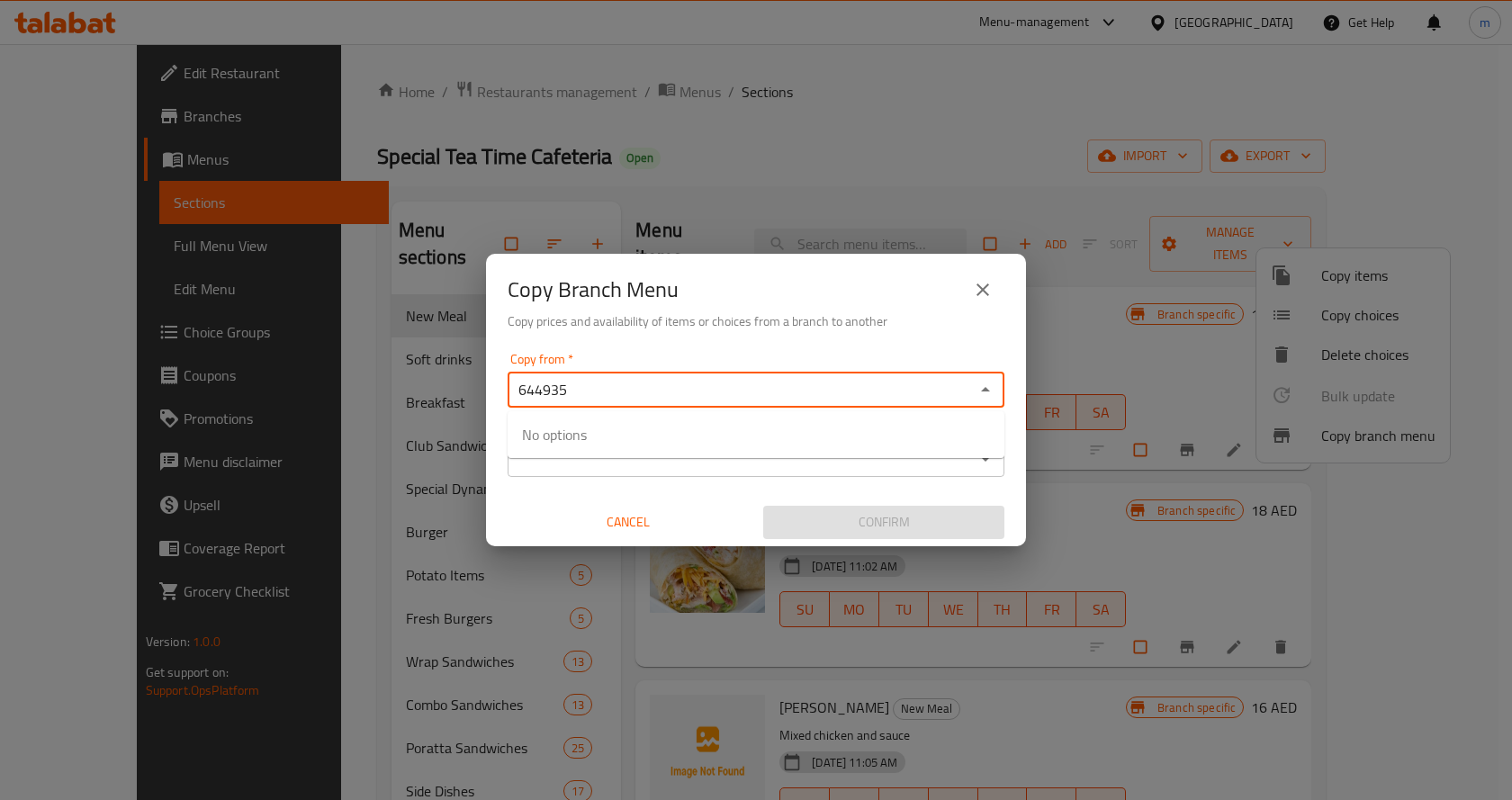
click at [501, 388] on div "Copy from   * 644935 Copy from * Copy to   * Copy to * Cancel Confirm" at bounding box center [755, 445] width 540 height 200
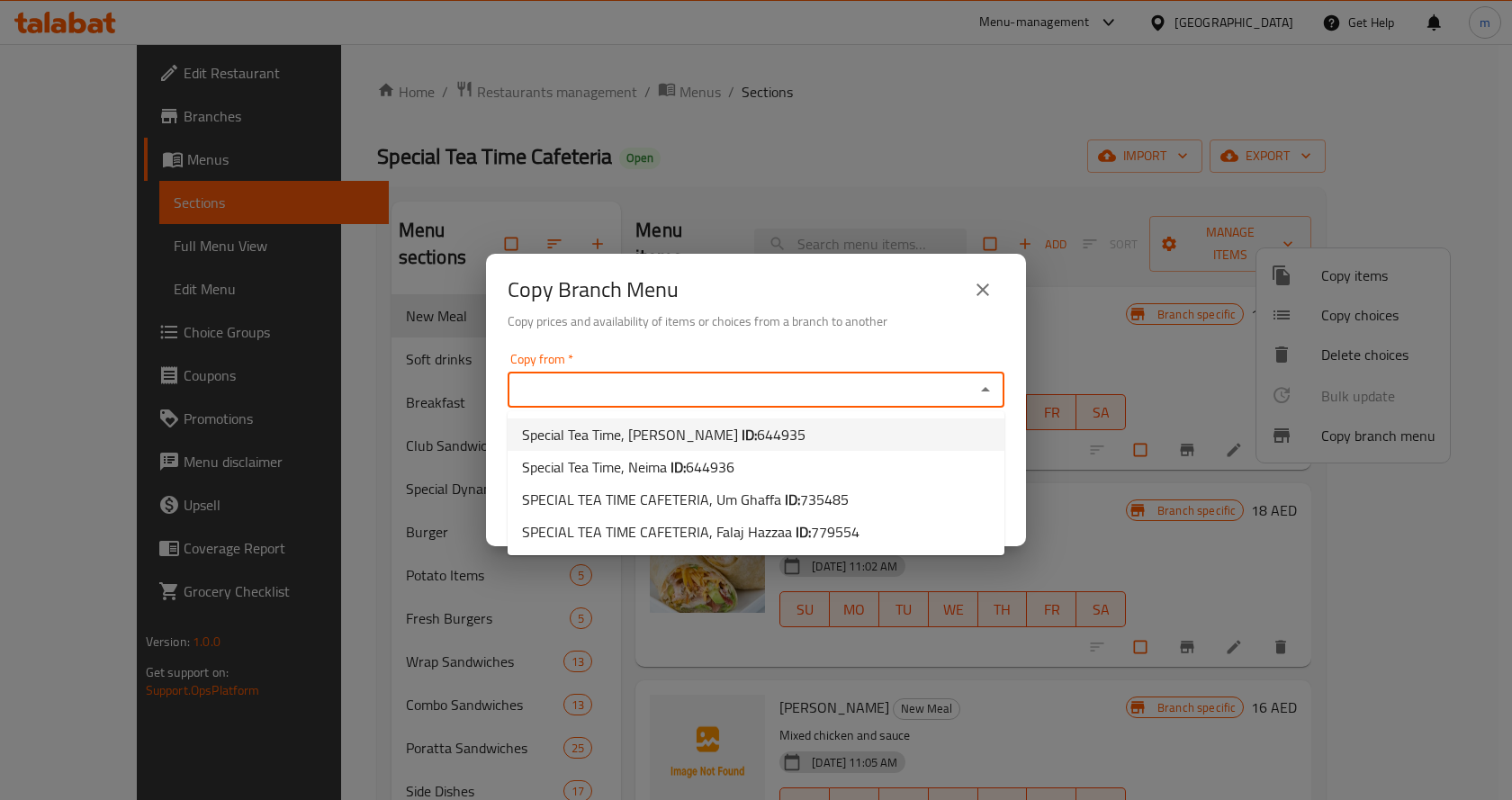
click at [757, 430] on span "644935" at bounding box center [781, 434] width 49 height 27
type input "Special Tea Time, [PERSON_NAME]"
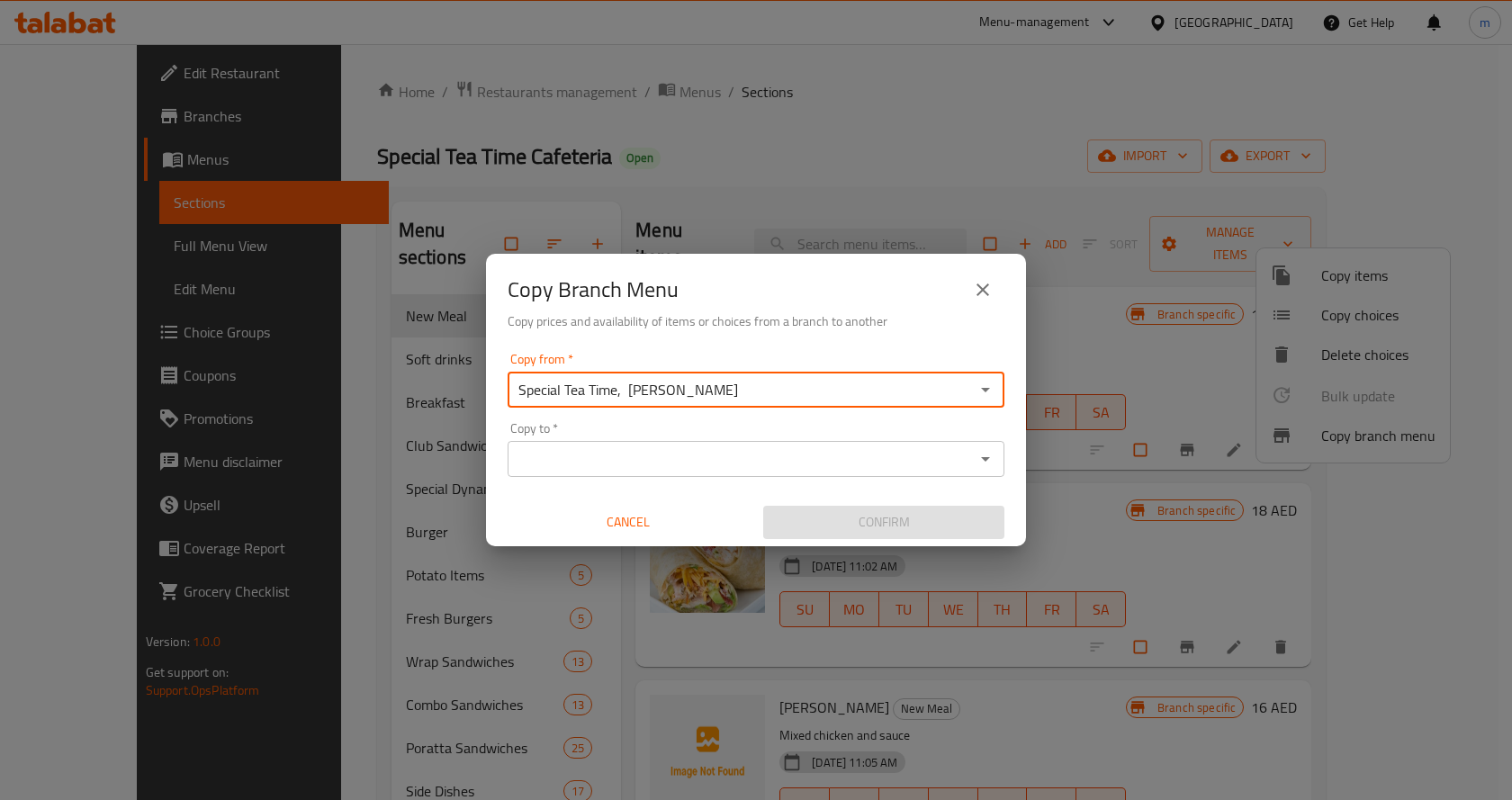
click at [710, 455] on input "Copy to   *" at bounding box center [741, 458] width 456 height 25
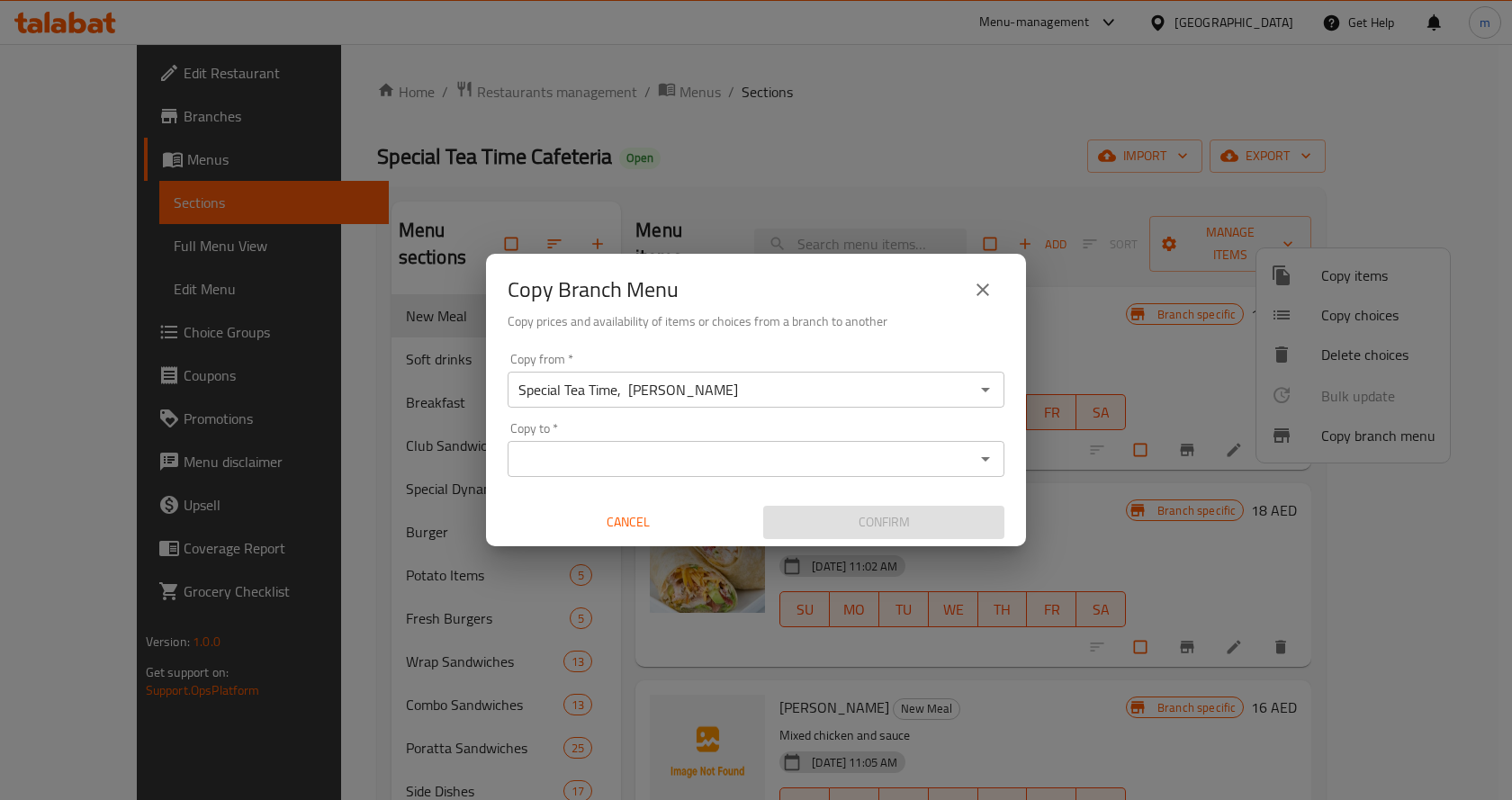
click at [694, 467] on input "Copy to   *" at bounding box center [741, 458] width 456 height 25
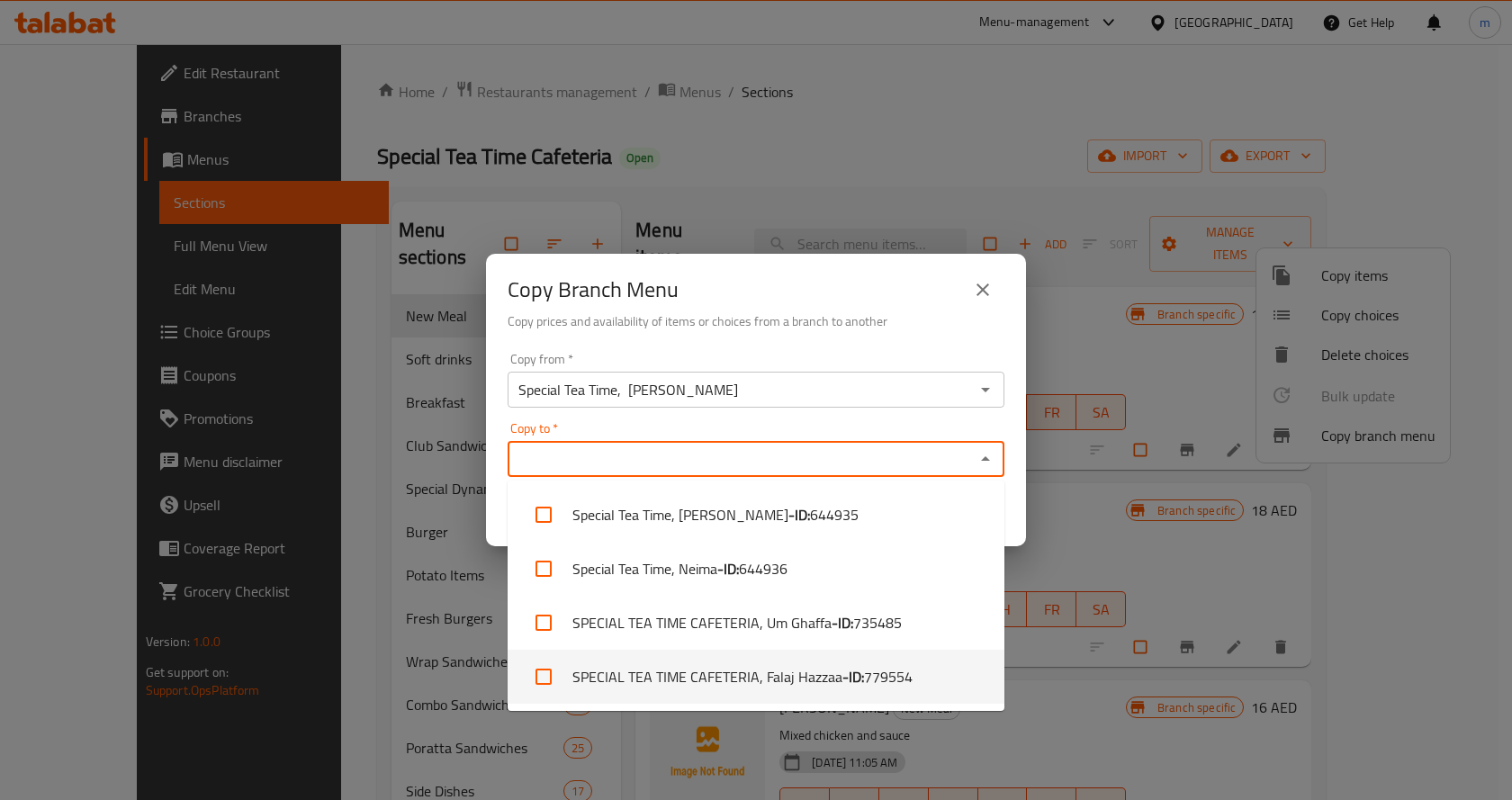
click at [937, 670] on li "SPECIAL TEA TIME CAFETERIA, Falaj Hazzaa - ID: 779554" at bounding box center [756, 676] width 497 height 54
checkbox input "true"
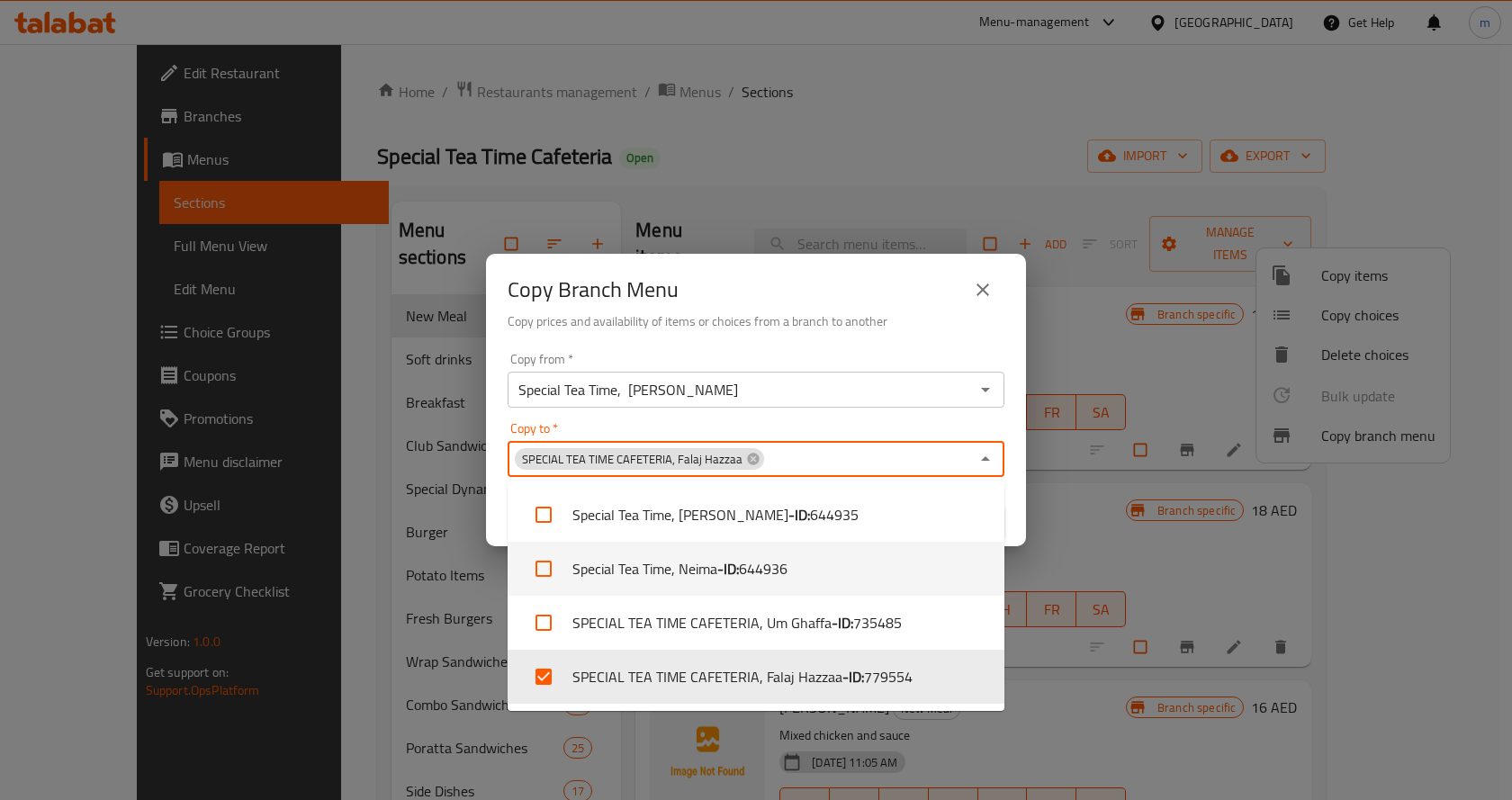
click at [873, 428] on div "Copy to   * SPECIAL TEA TIME CAFETERIA, Falaj Hazzaa Copy to *" at bounding box center [756, 448] width 497 height 54
click at [928, 411] on div "Copy from   * Special Tea Time, Al Yahar Copy from * Copy to   * SPECIAL TEA TI…" at bounding box center [755, 445] width 540 height 200
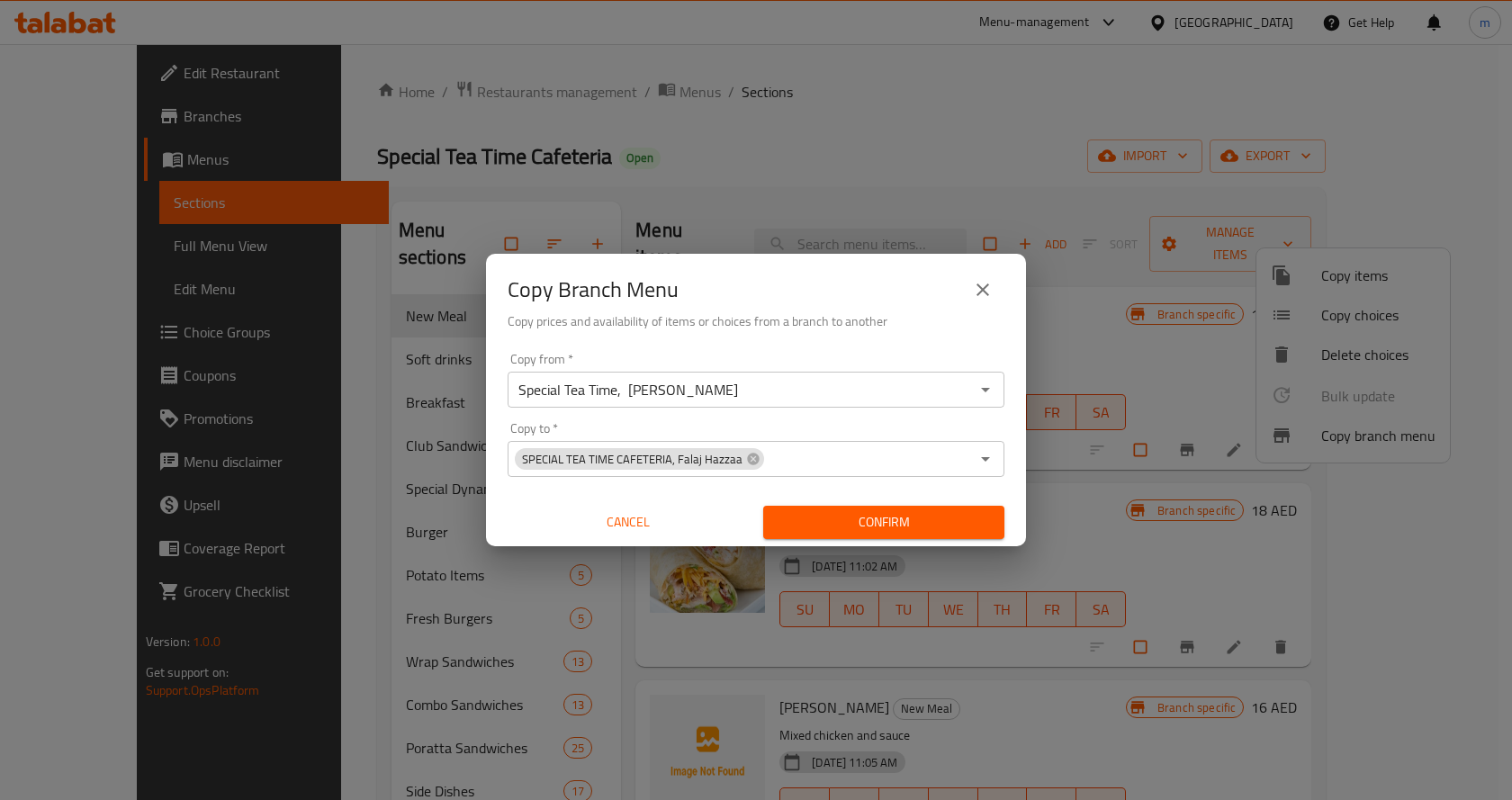
click at [990, 284] on icon "close" at bounding box center [982, 289] width 21 height 21
